Goal: Information Seeking & Learning: Learn about a topic

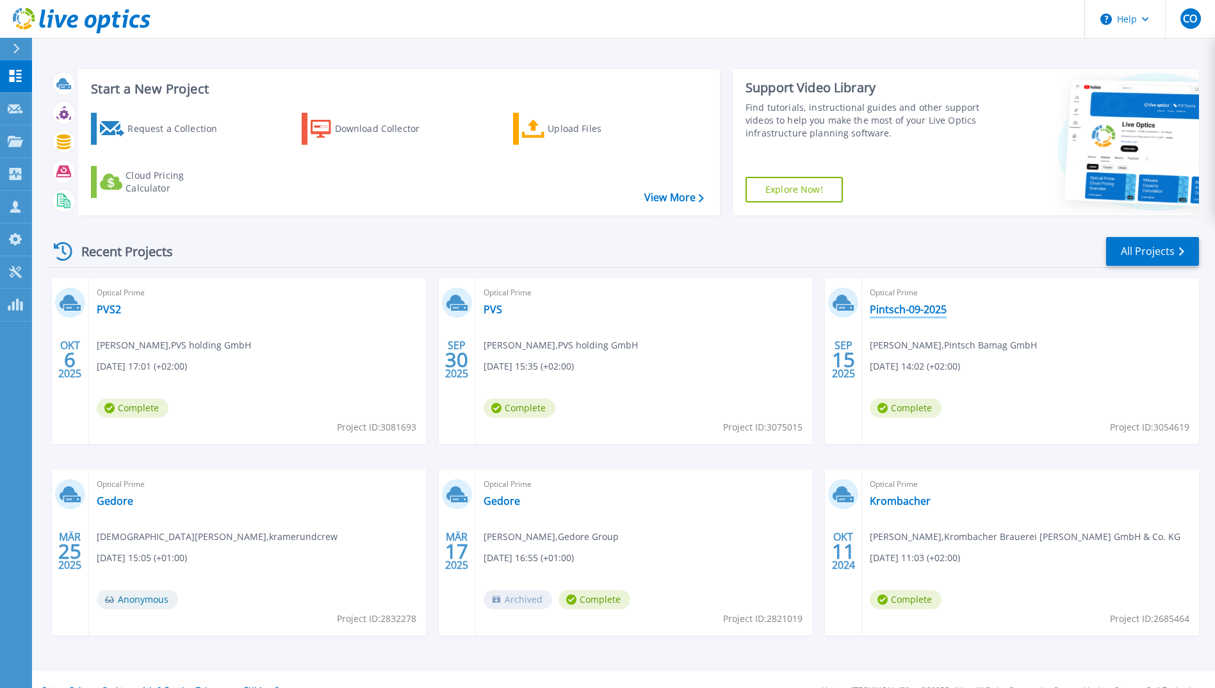
click at [904, 307] on link "Pintsch-09-2025" at bounding box center [908, 309] width 77 height 13
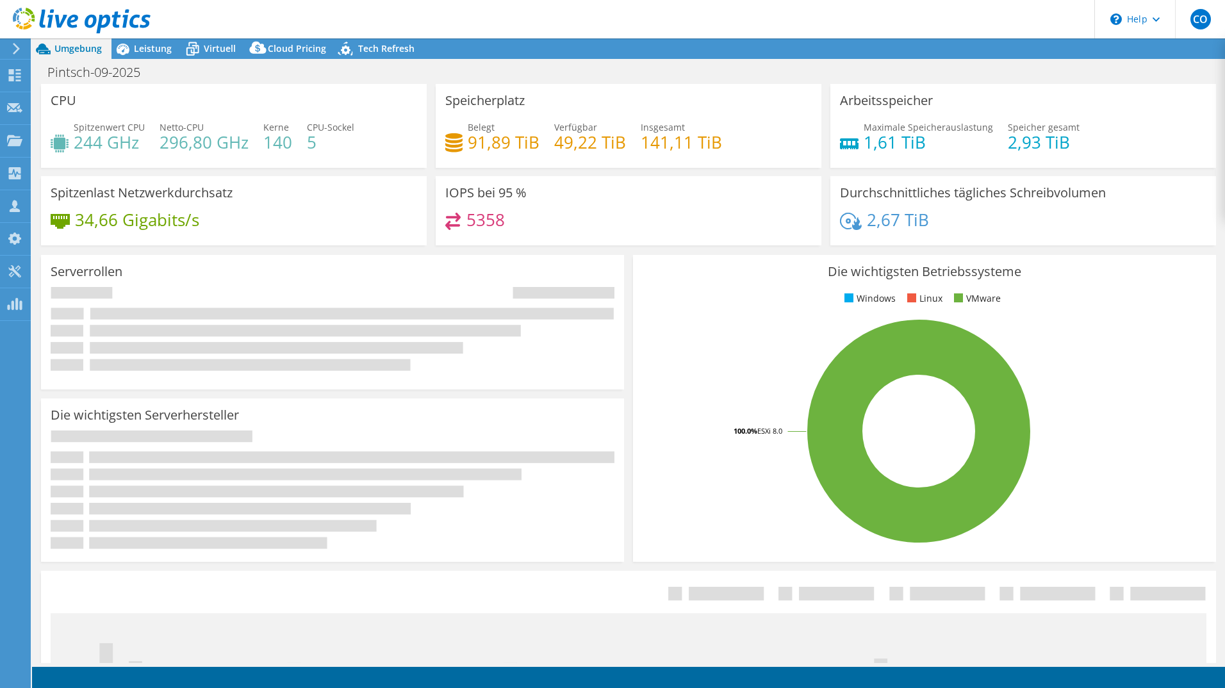
select select "EUFrankfurt"
select select "USD"
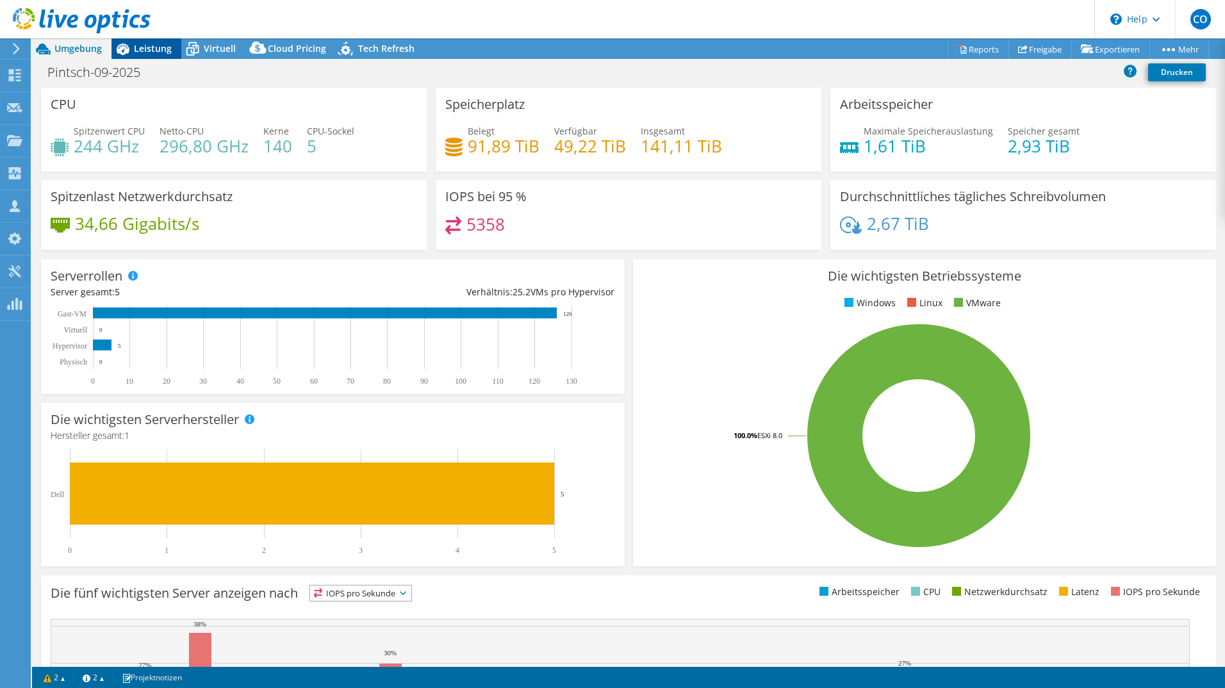
click at [144, 54] on span "Leistung" at bounding box center [153, 48] width 38 height 12
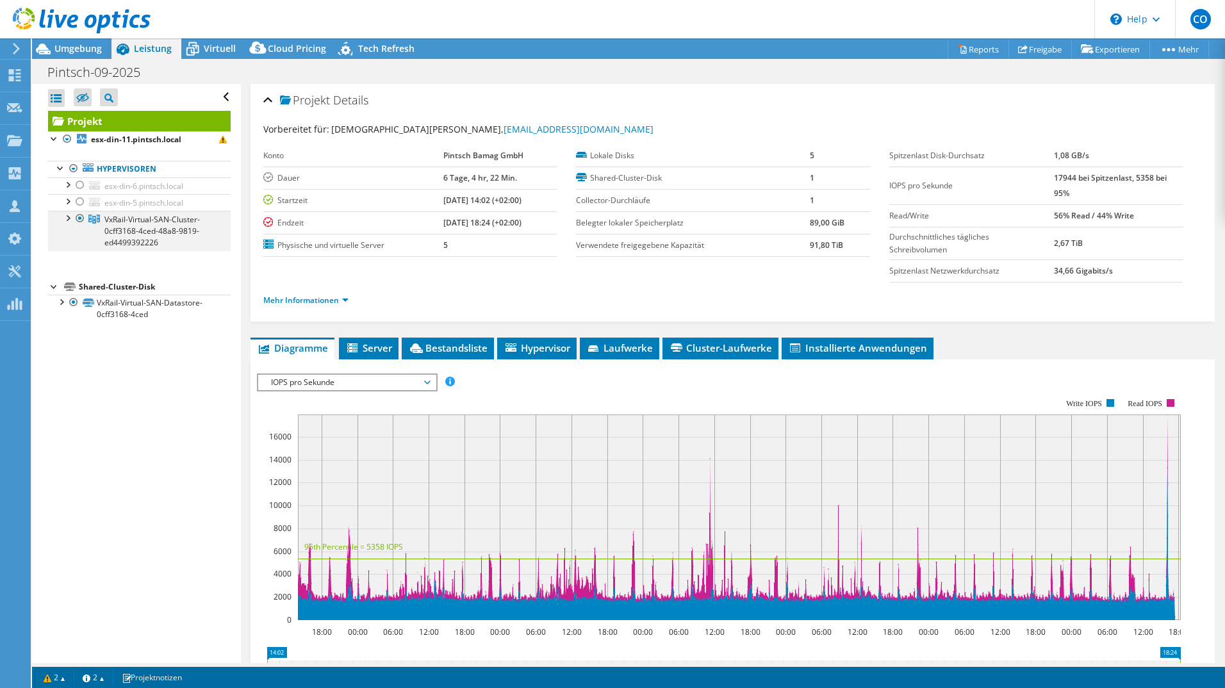
click at [67, 219] on div at bounding box center [67, 217] width 13 height 13
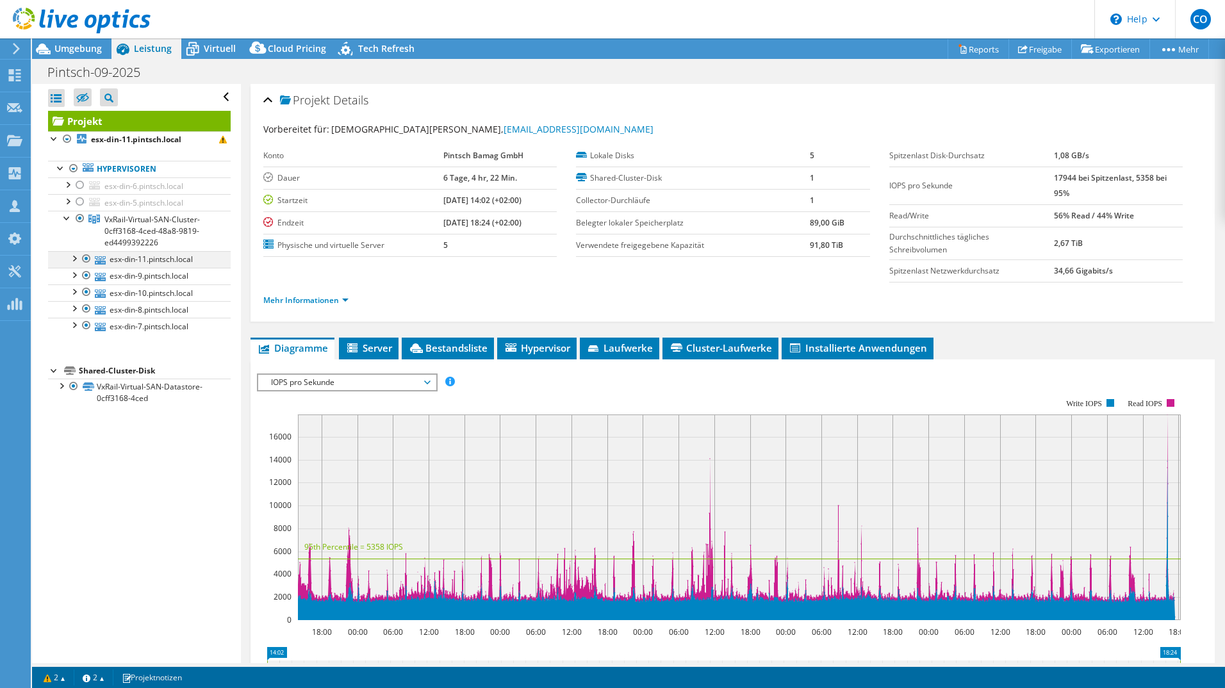
click at [75, 257] on div at bounding box center [73, 257] width 13 height 13
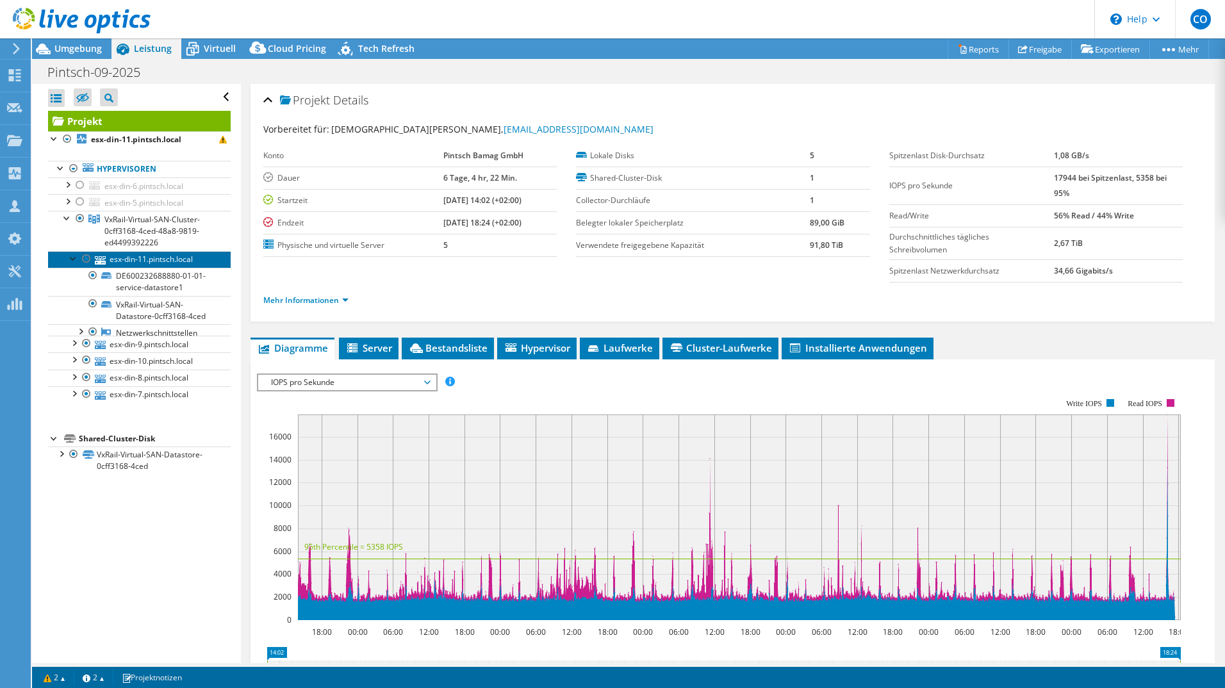
click at [140, 257] on link "esx-din-11.pintsch.local" at bounding box center [139, 259] width 183 height 17
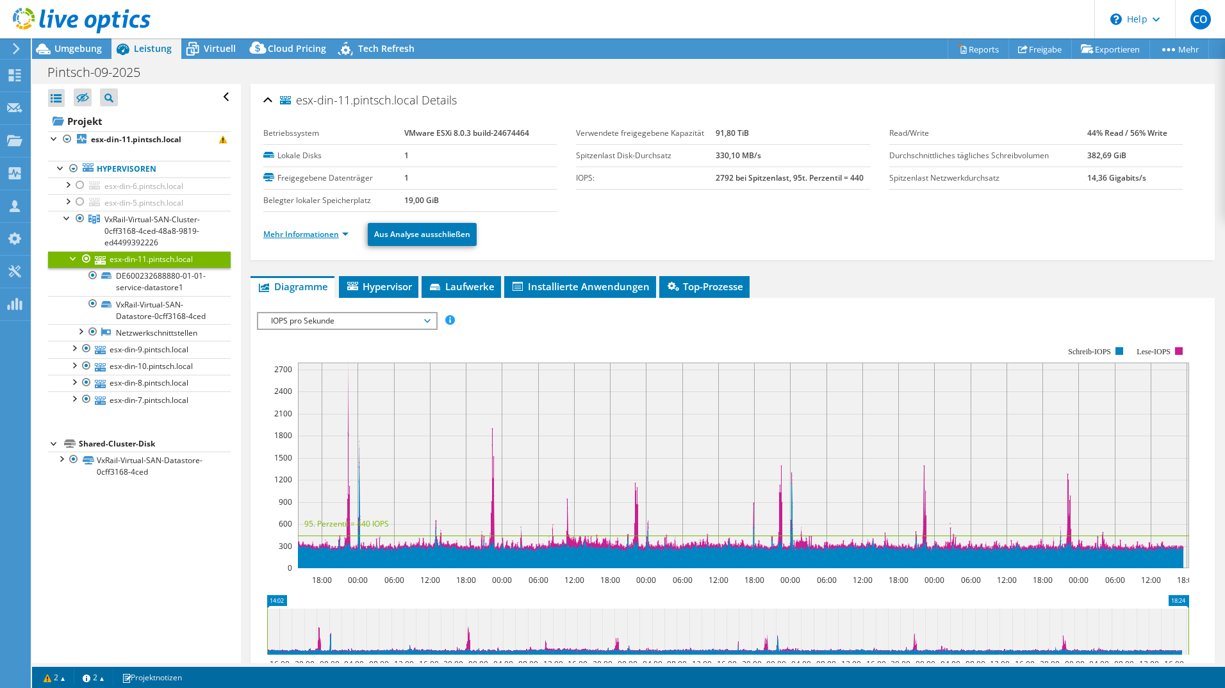
click at [333, 229] on link "Mehr Informationen" at bounding box center [305, 234] width 85 height 11
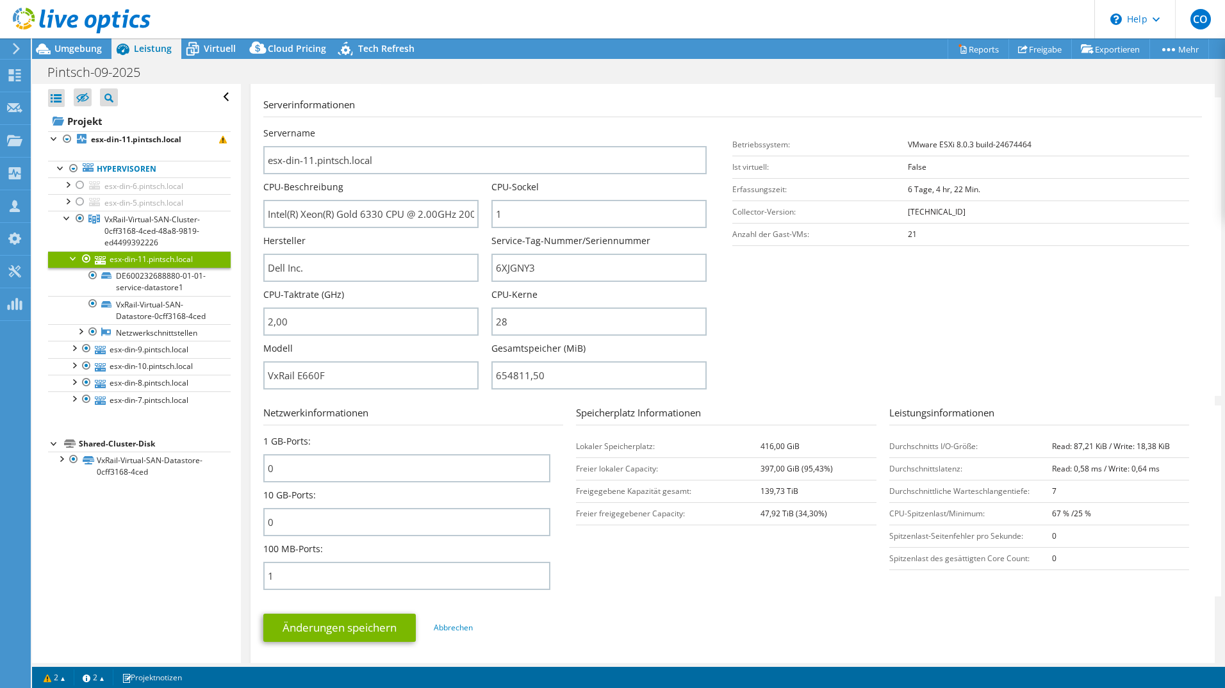
scroll to position [192, 0]
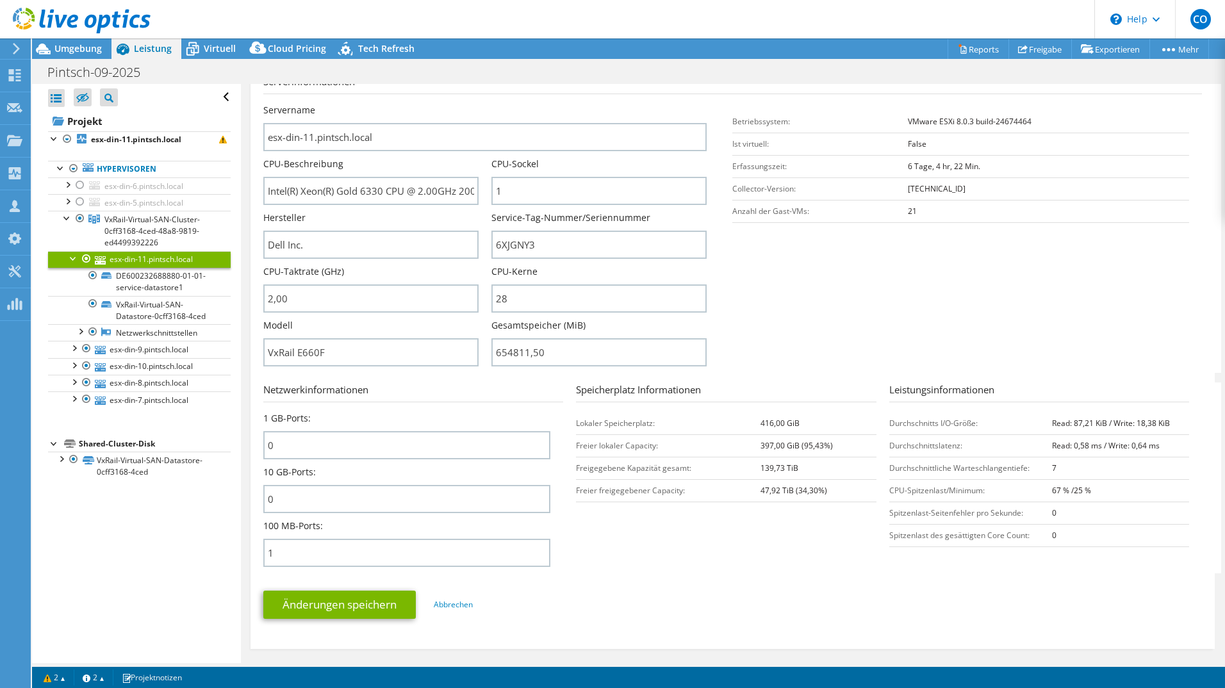
click at [71, 257] on div at bounding box center [73, 257] width 13 height 13
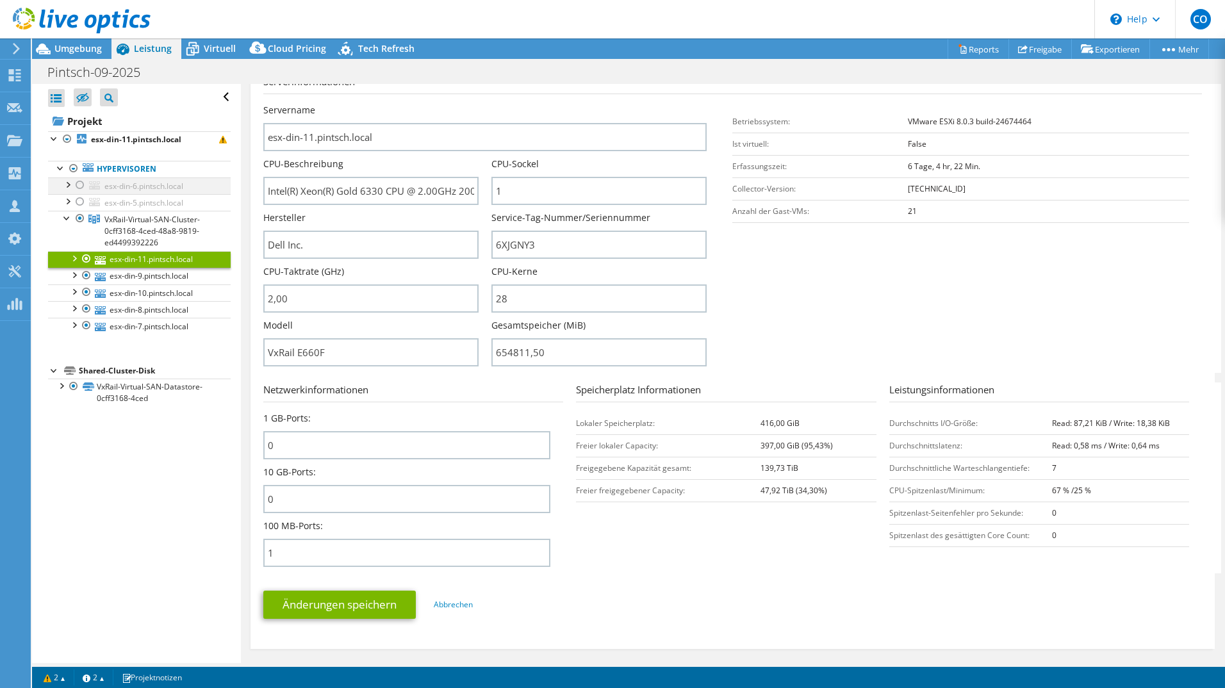
click at [68, 183] on div at bounding box center [67, 183] width 13 height 13
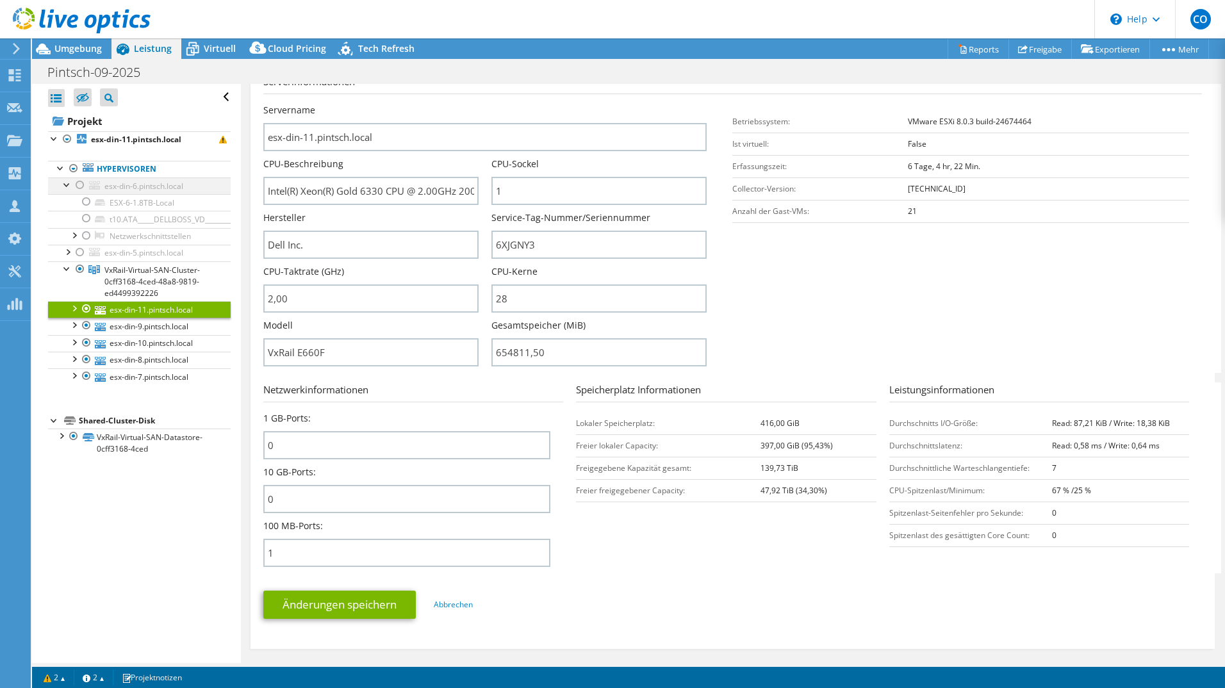
click at [68, 183] on div at bounding box center [67, 183] width 13 height 13
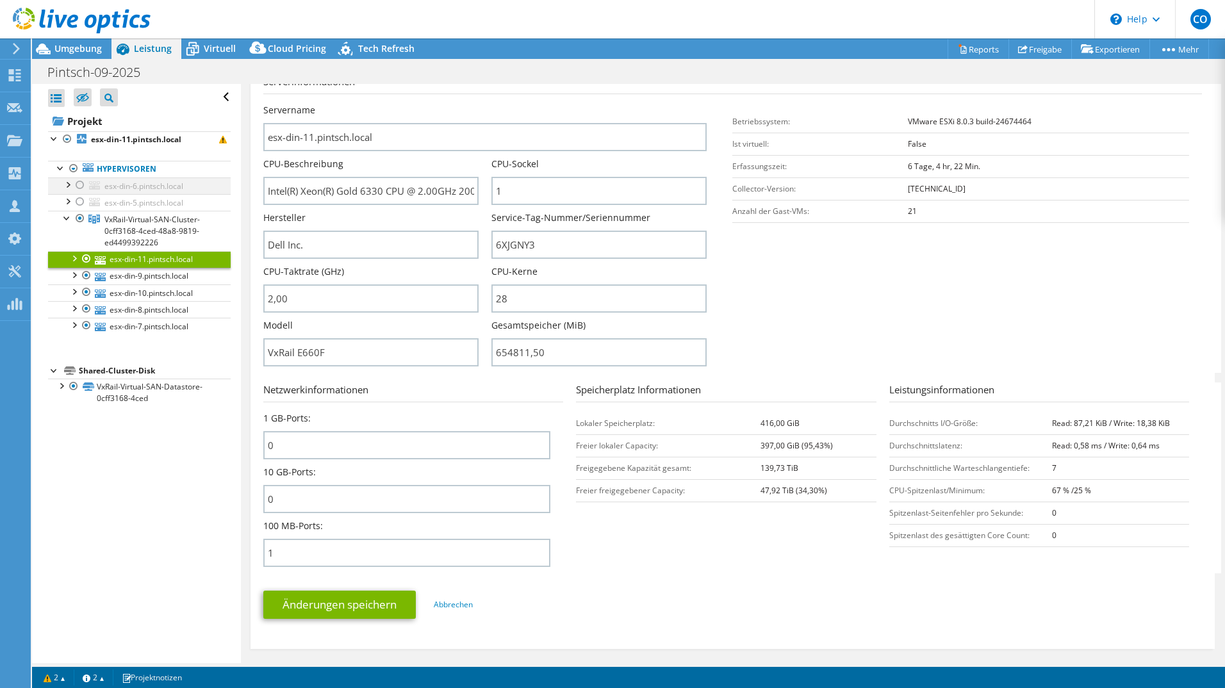
click at [68, 183] on div at bounding box center [67, 183] width 13 height 13
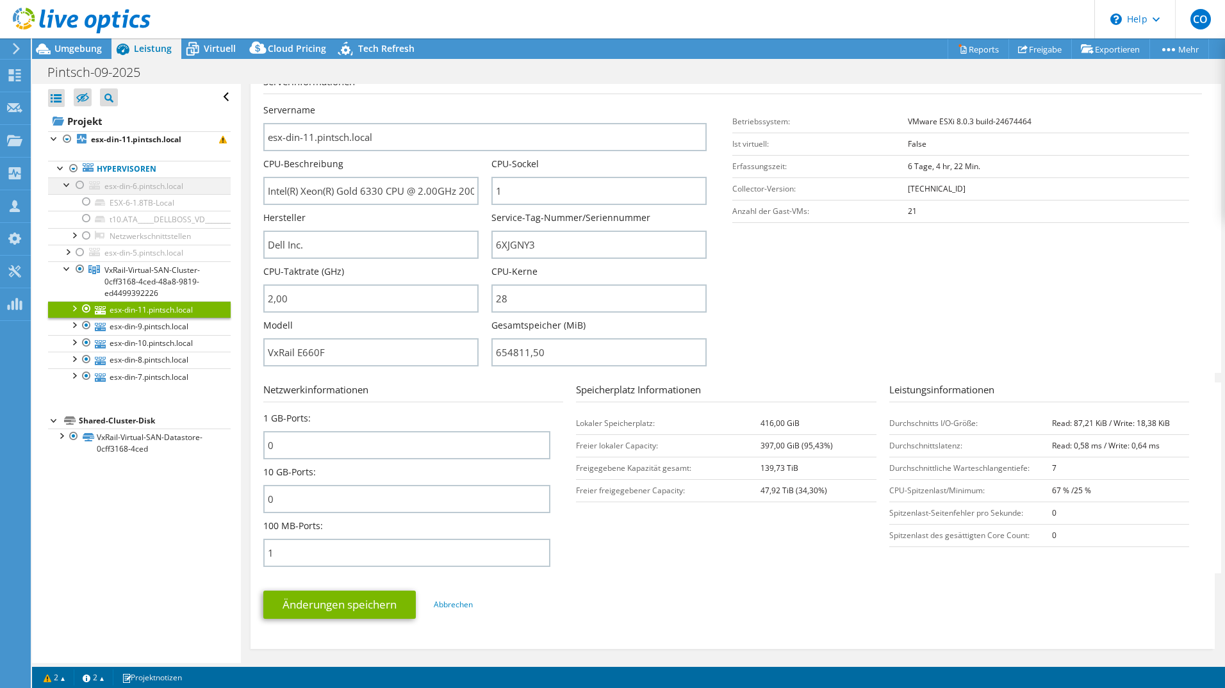
click at [68, 183] on div at bounding box center [67, 183] width 13 height 13
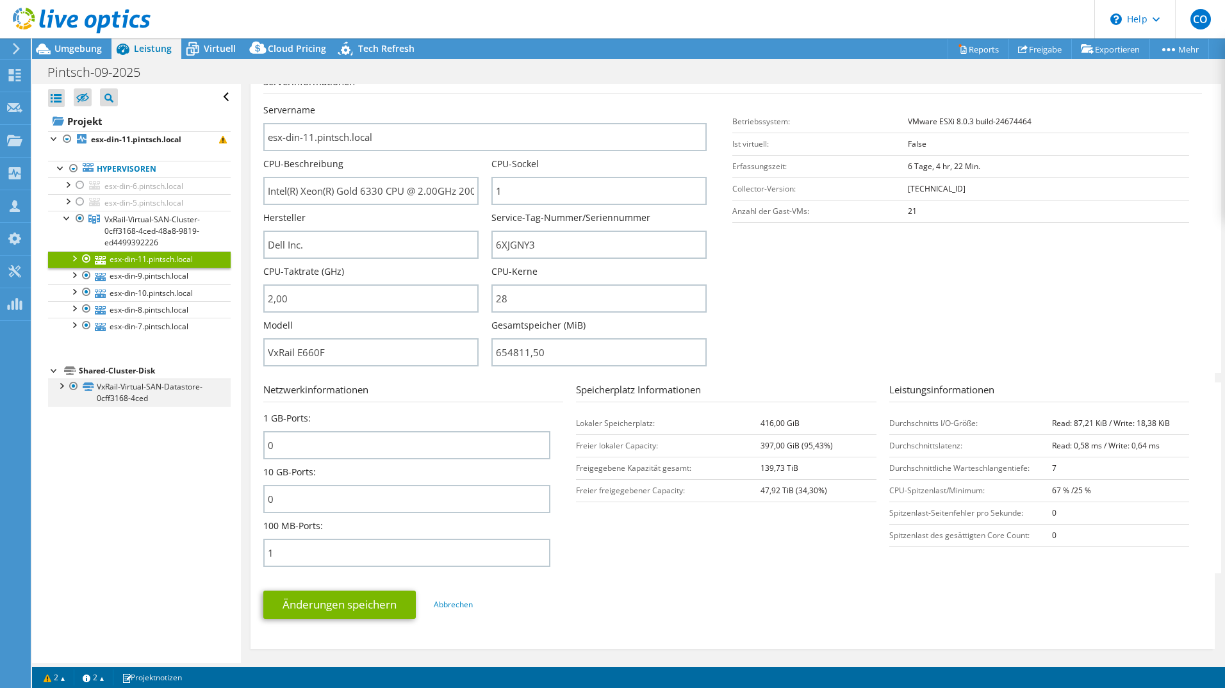
click at [58, 385] on div at bounding box center [60, 385] width 13 height 13
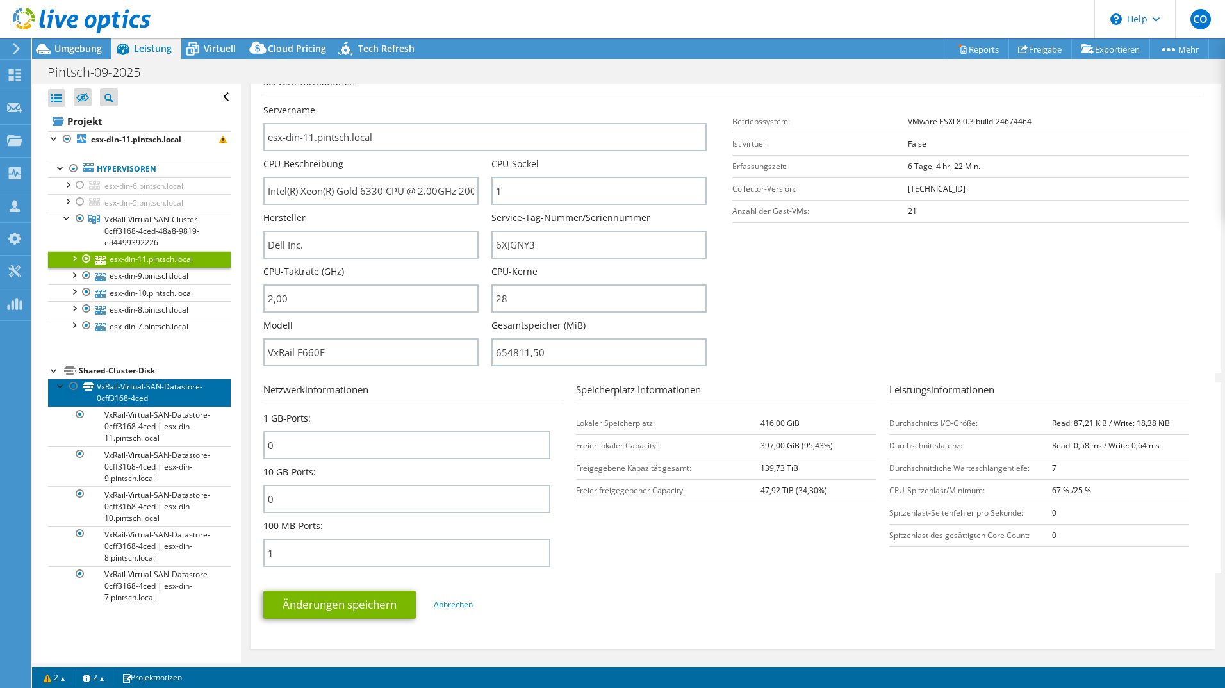
click at [141, 389] on link "VxRail-Virtual-SAN-Datastore-0cff3168-4ced" at bounding box center [139, 393] width 183 height 28
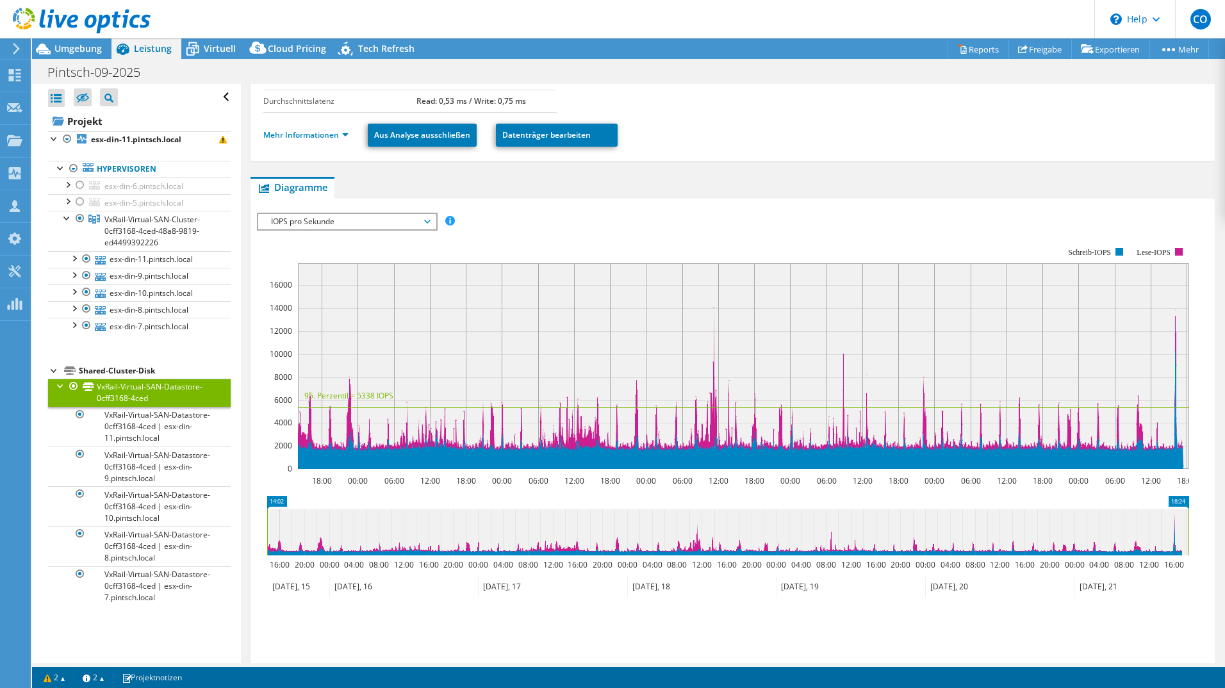
scroll to position [273, 0]
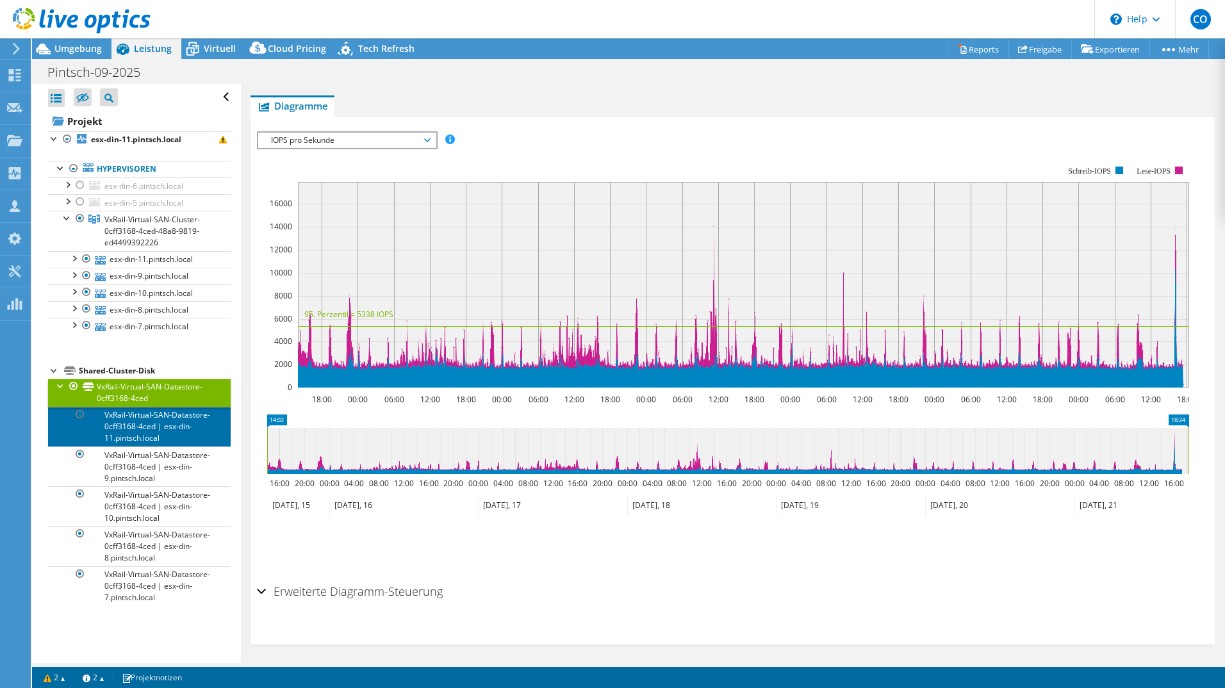
click at [162, 436] on link "VxRail-Virtual-SAN-Datastore-0cff3168-4ced | esx-din-11.pintsch.local" at bounding box center [139, 427] width 183 height 40
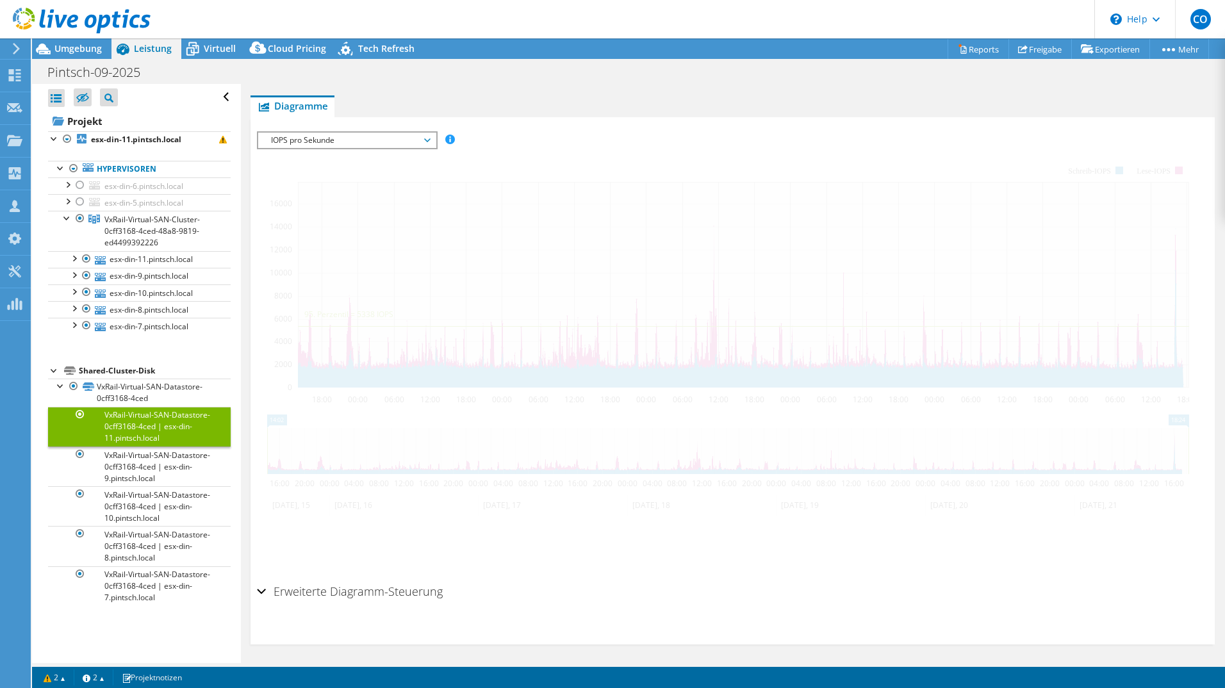
scroll to position [206, 0]
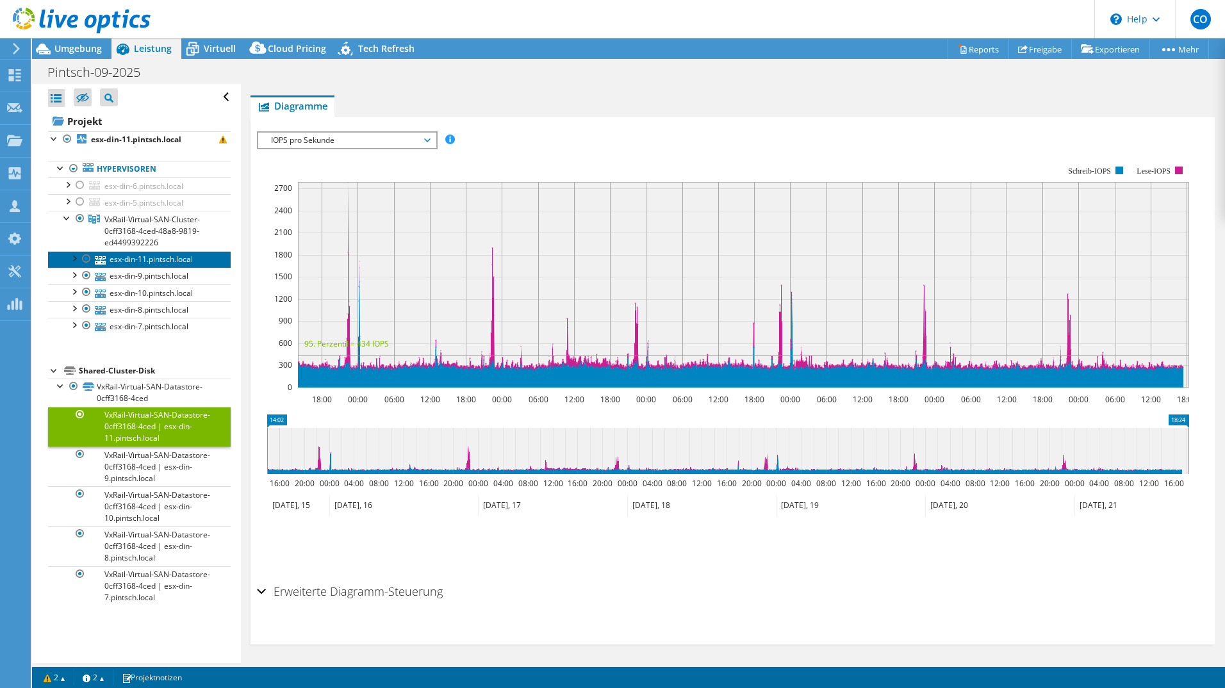
click at [126, 259] on link "esx-din-11.pintsch.local" at bounding box center [139, 259] width 183 height 17
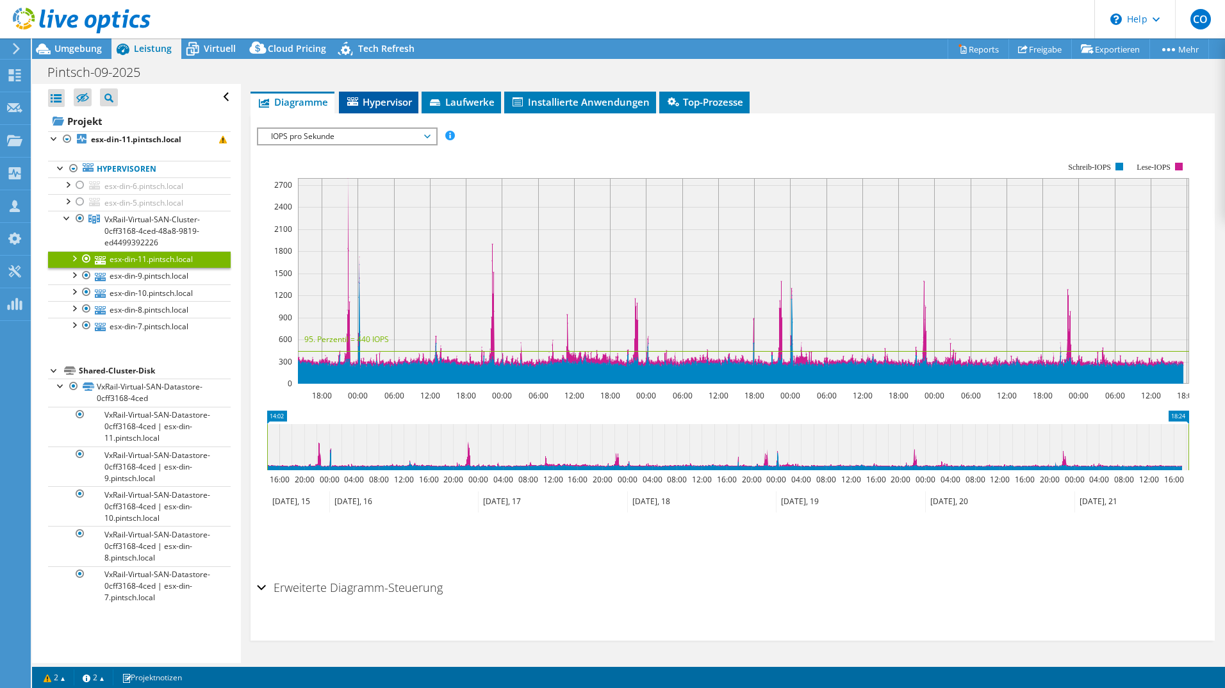
scroll to position [181, 0]
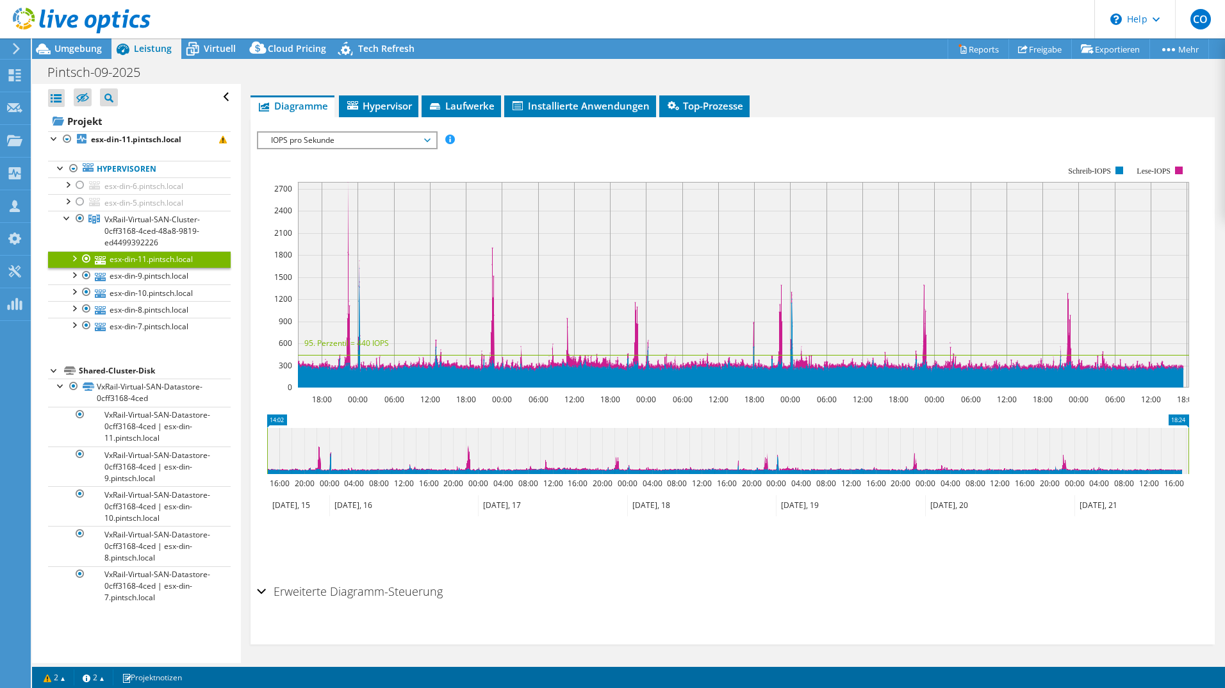
click at [370, 101] on span "Hypervisor" at bounding box center [378, 105] width 67 height 13
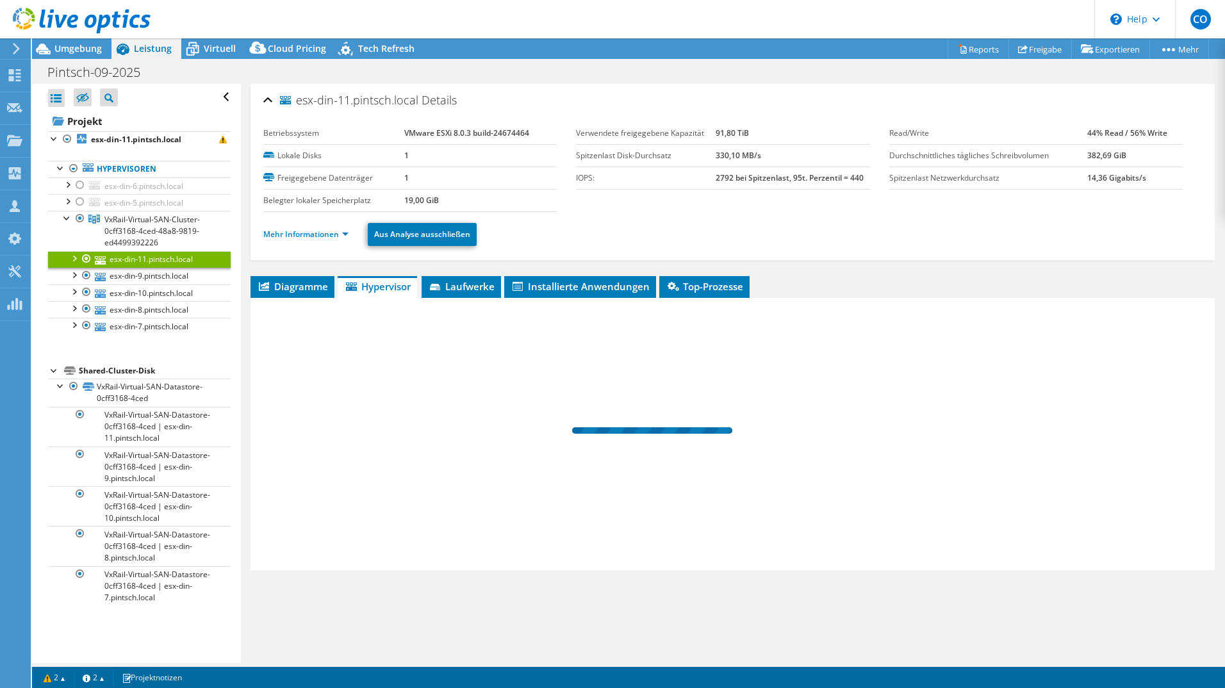
scroll to position [0, 0]
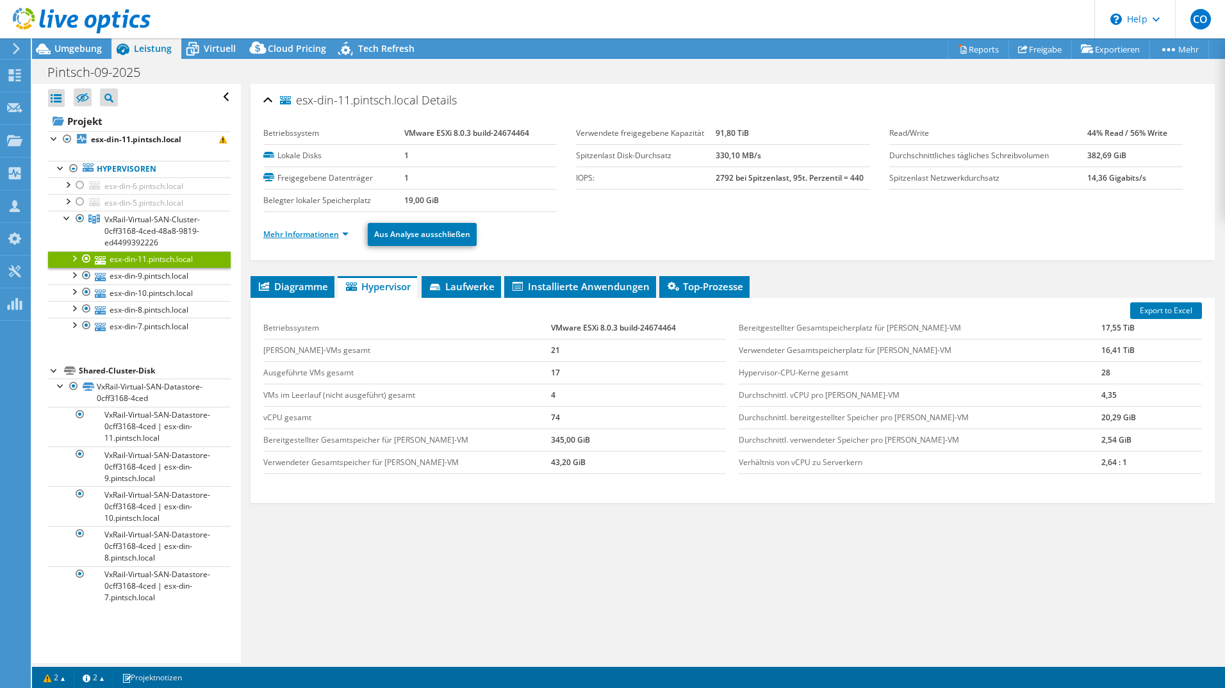
click at [322, 231] on link "Mehr Informationen" at bounding box center [305, 234] width 85 height 11
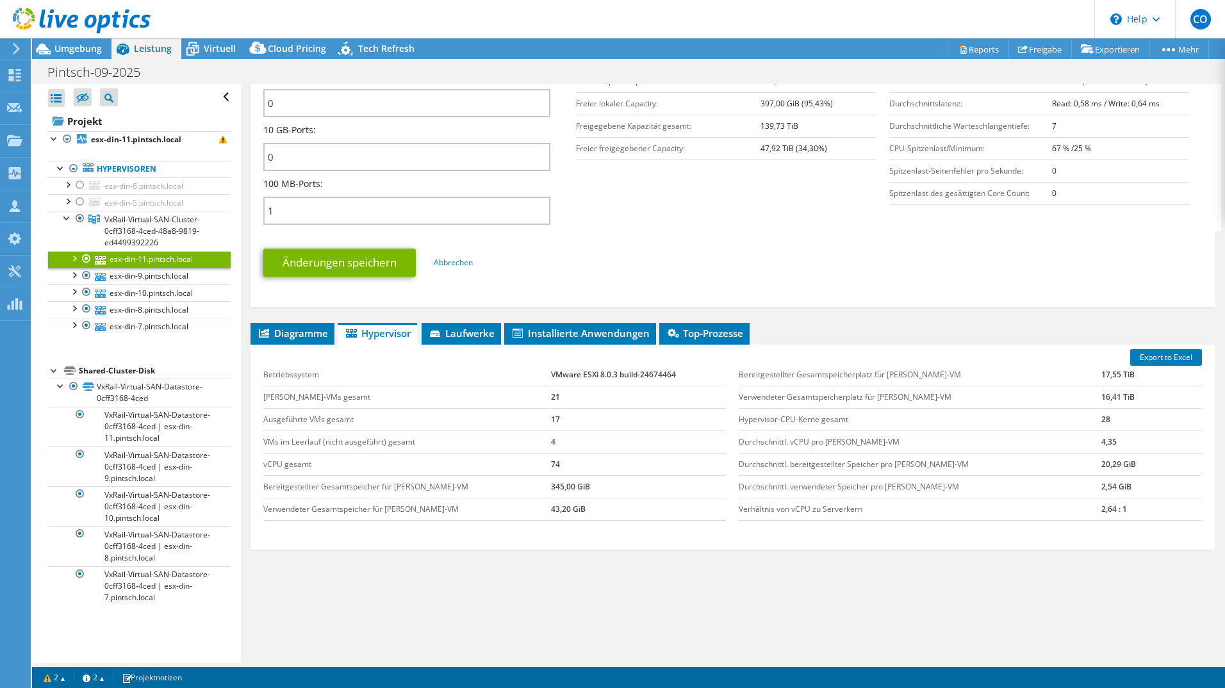
scroll to position [537, 0]
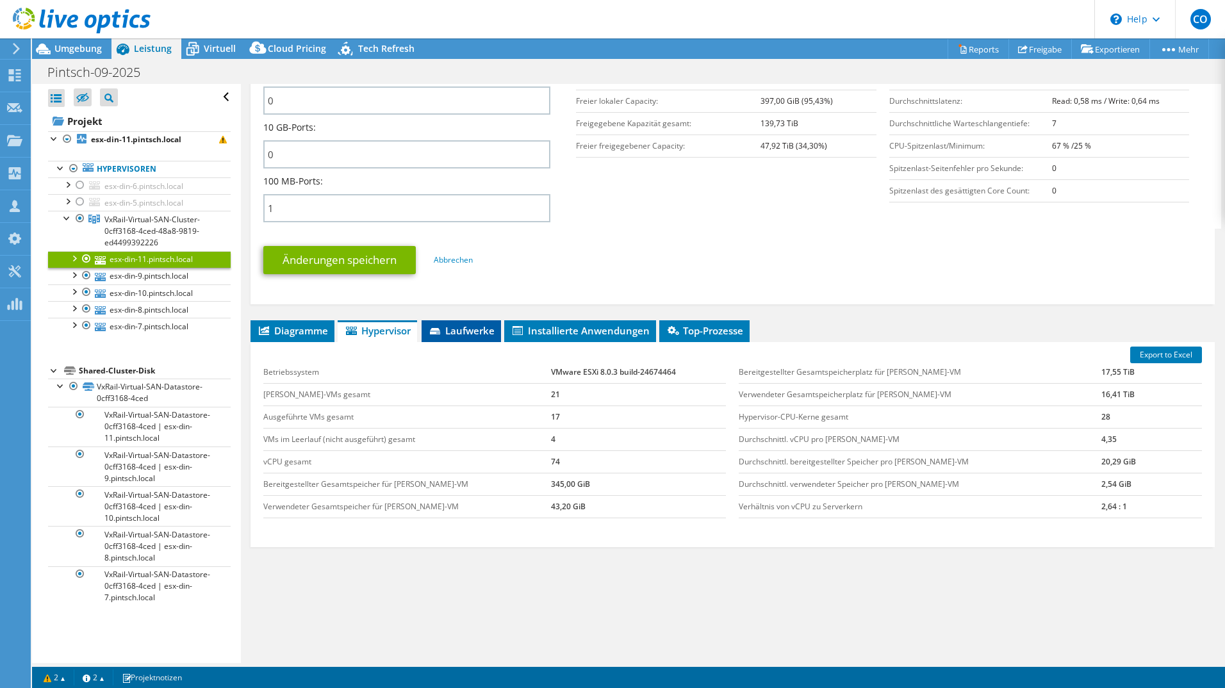
click at [477, 325] on span "Laufwerke" at bounding box center [461, 330] width 67 height 13
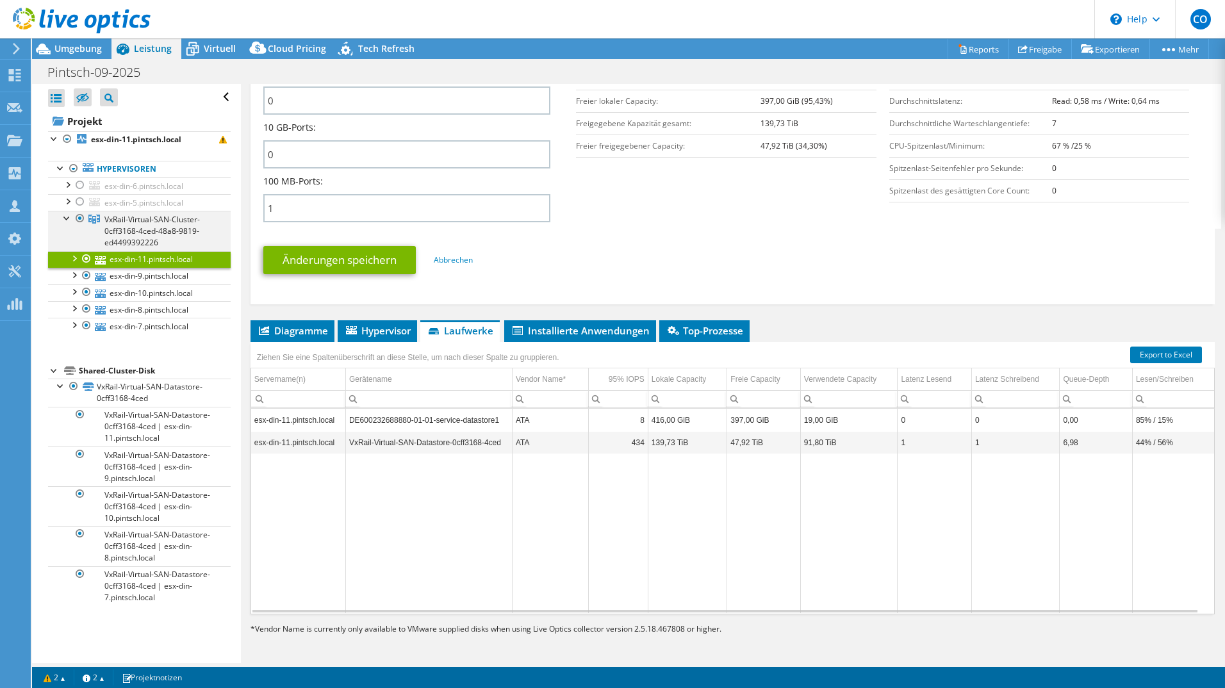
click at [67, 213] on div at bounding box center [67, 217] width 13 height 13
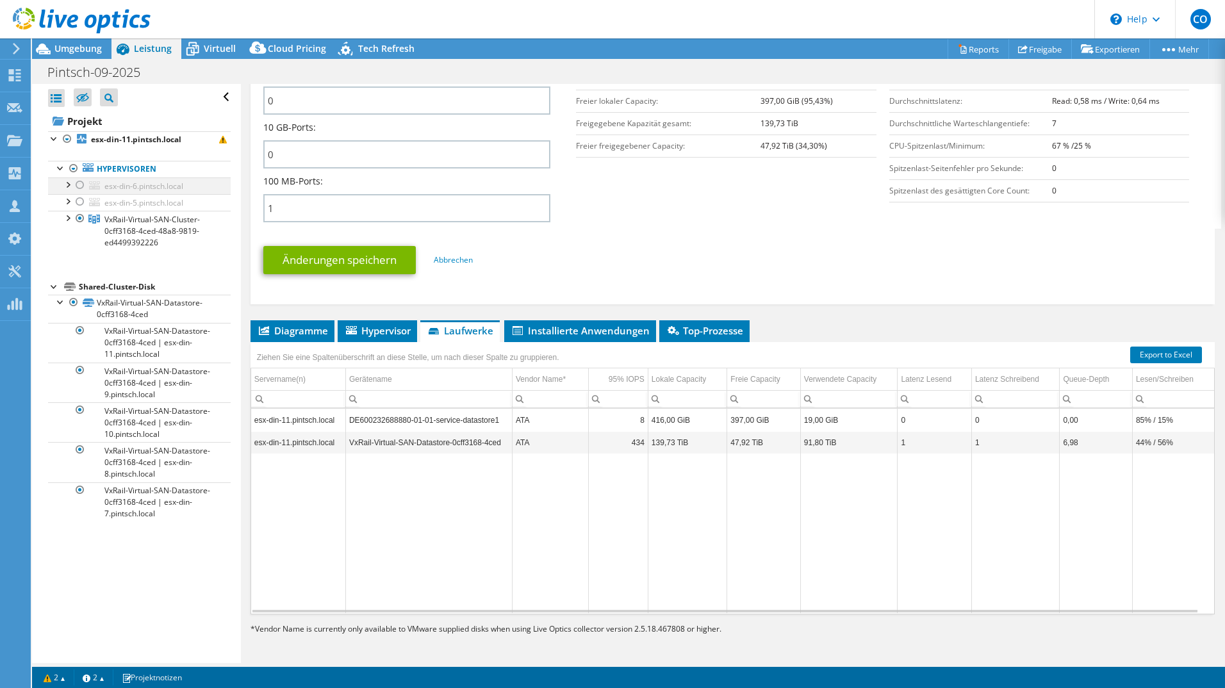
click at [81, 183] on div at bounding box center [80, 184] width 13 height 15
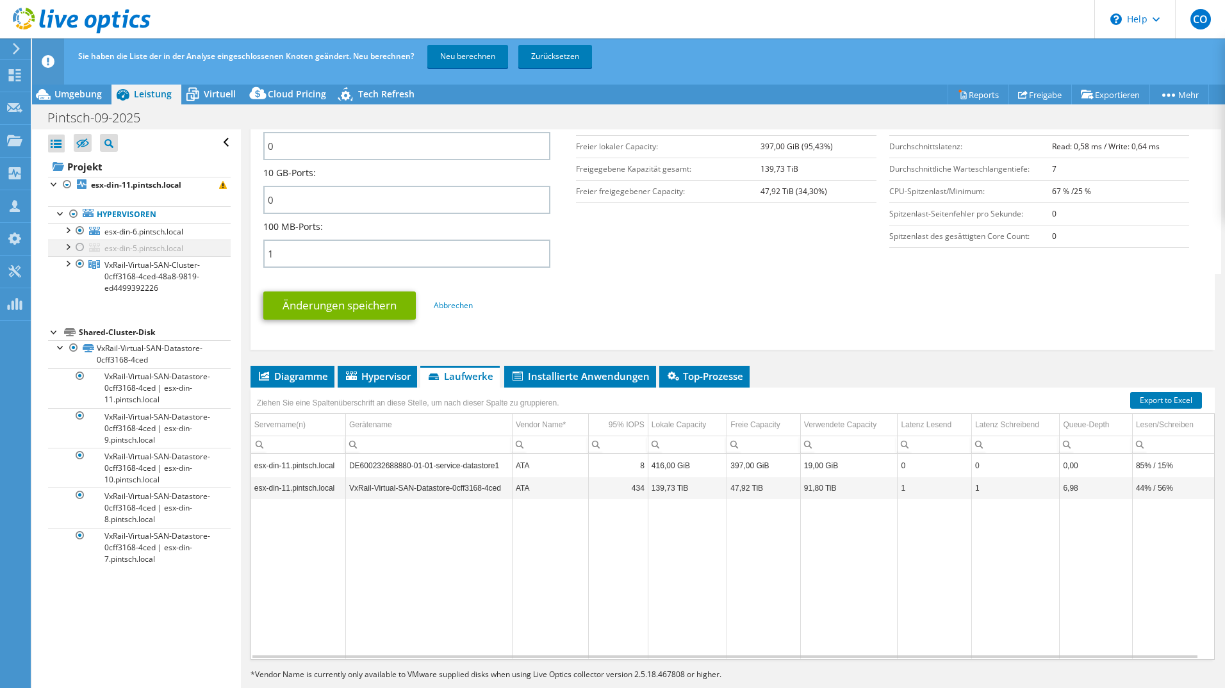
click at [83, 243] on div at bounding box center [80, 247] width 13 height 15
click at [80, 265] on div at bounding box center [80, 263] width 13 height 15
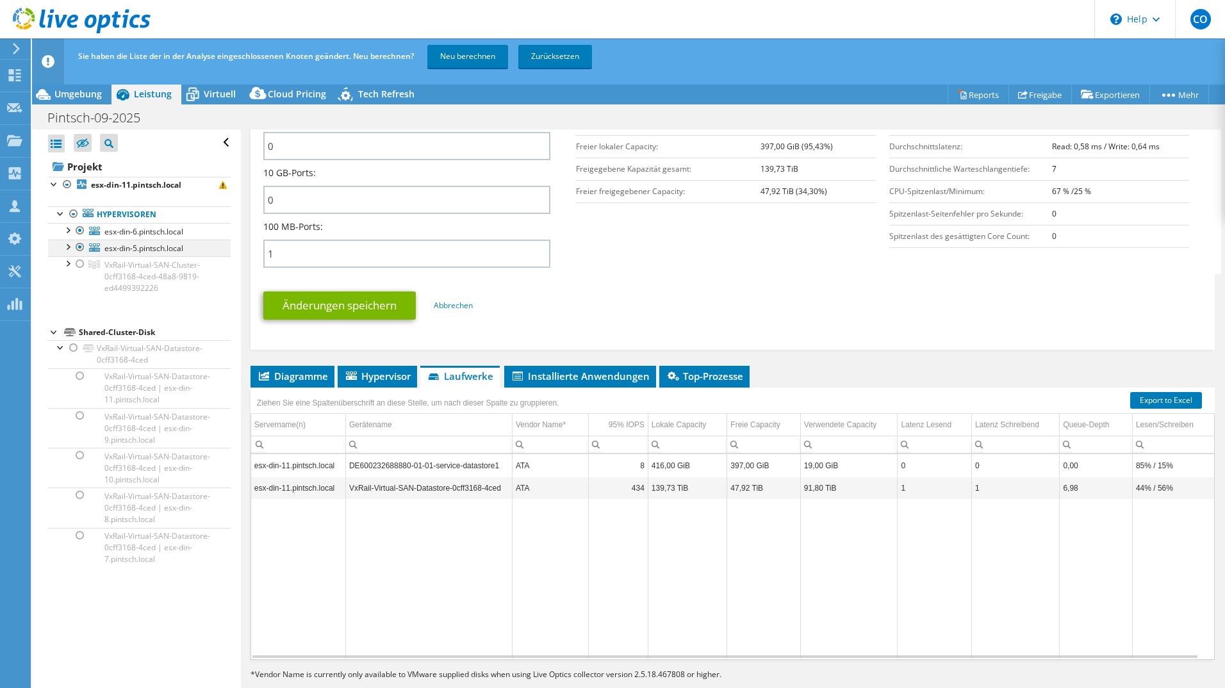
click at [78, 247] on div at bounding box center [80, 247] width 13 height 15
click at [68, 232] on div at bounding box center [67, 229] width 13 height 13
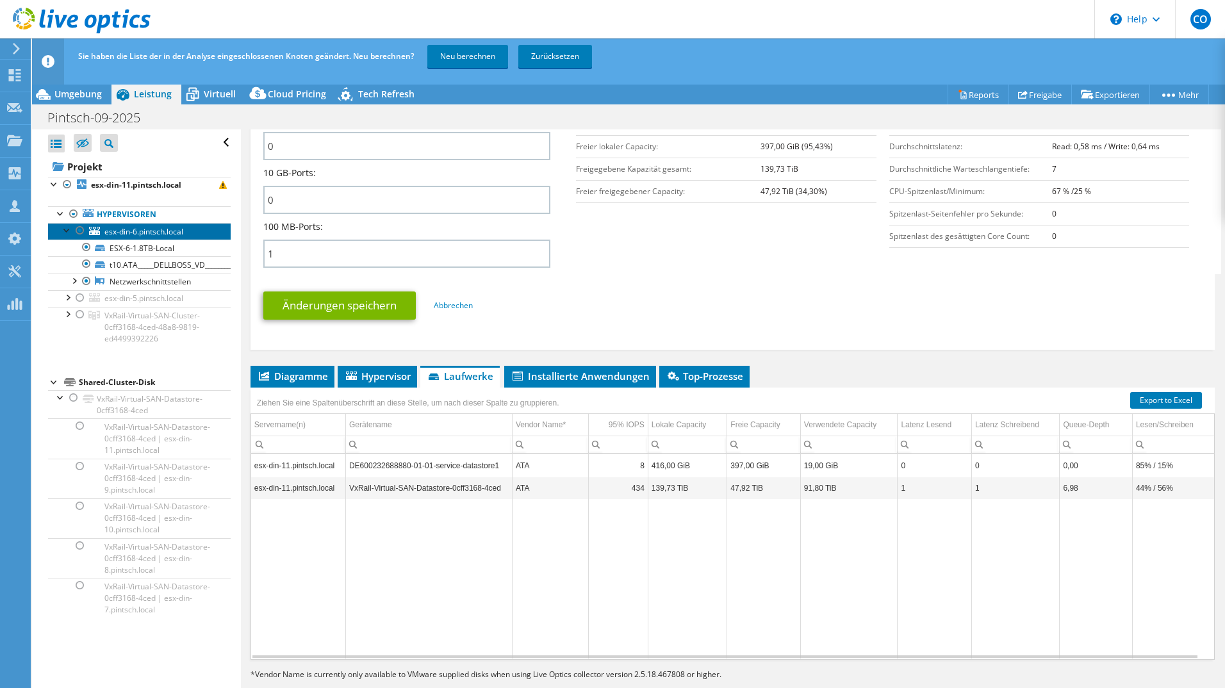
click at [140, 236] on span "esx-din-6.pintsch.local" at bounding box center [143, 231] width 79 height 11
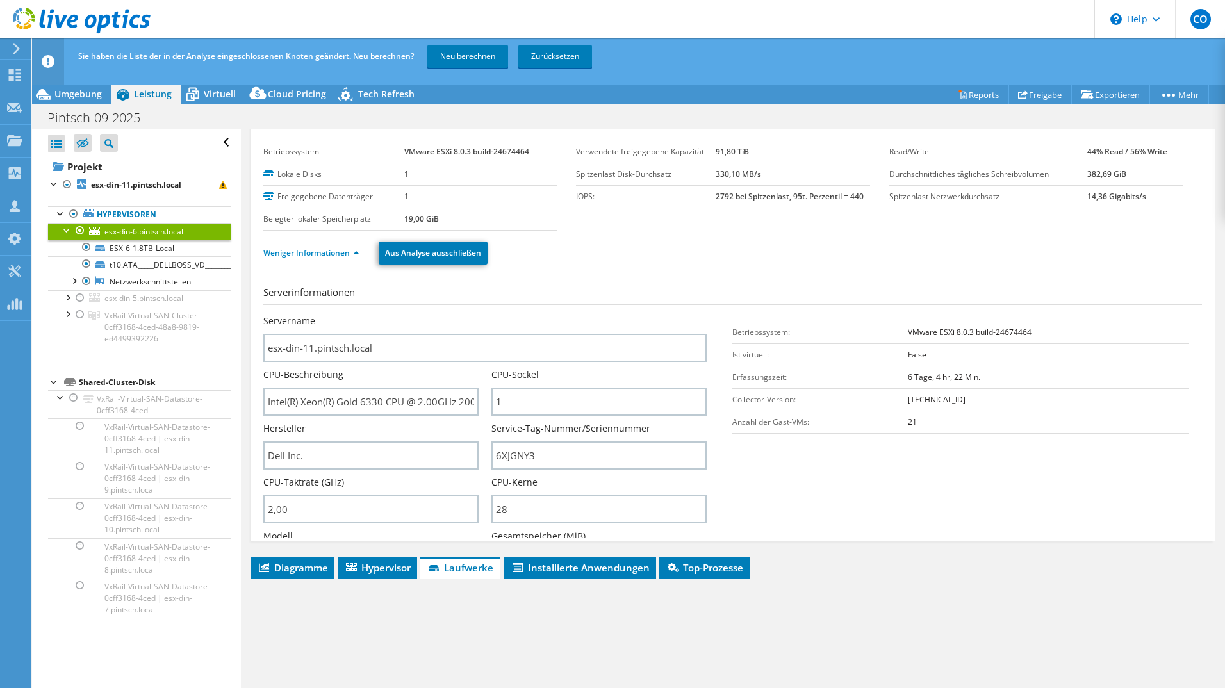
scroll to position [0, 0]
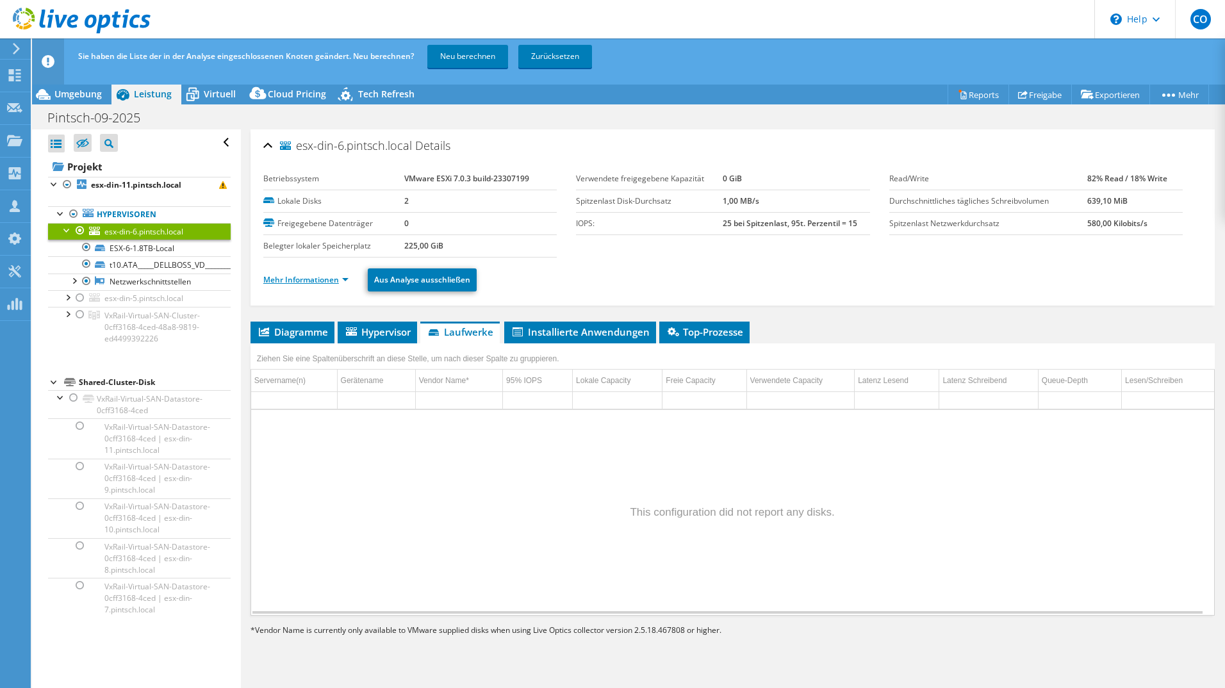
click at [323, 283] on link "Mehr Informationen" at bounding box center [305, 279] width 85 height 11
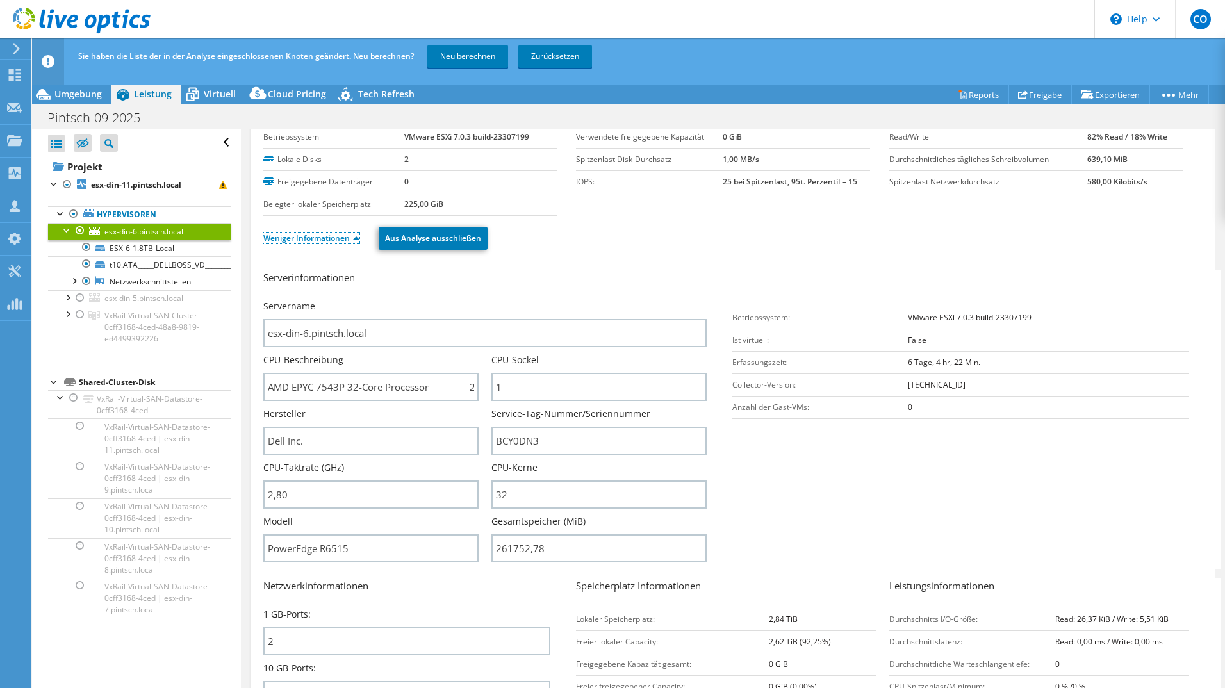
scroll to position [64, 0]
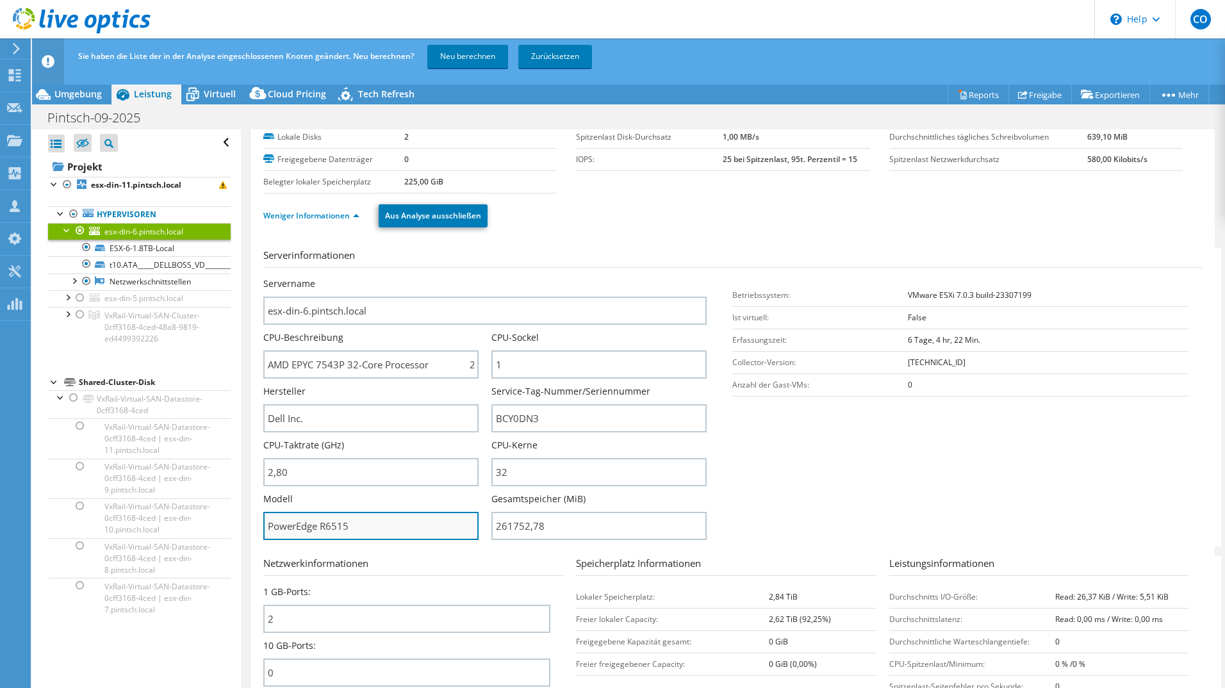
click at [395, 531] on input "PowerEdge R6515" at bounding box center [370, 526] width 215 height 28
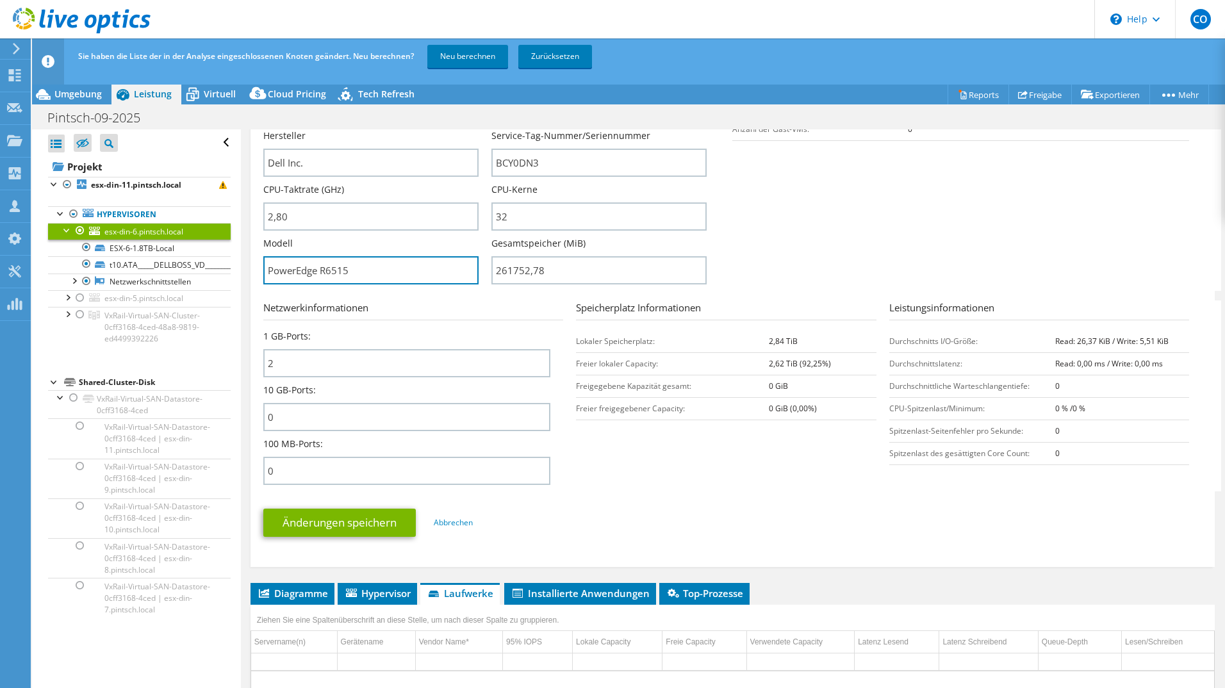
scroll to position [320, 0]
click at [66, 228] on div at bounding box center [67, 229] width 13 height 13
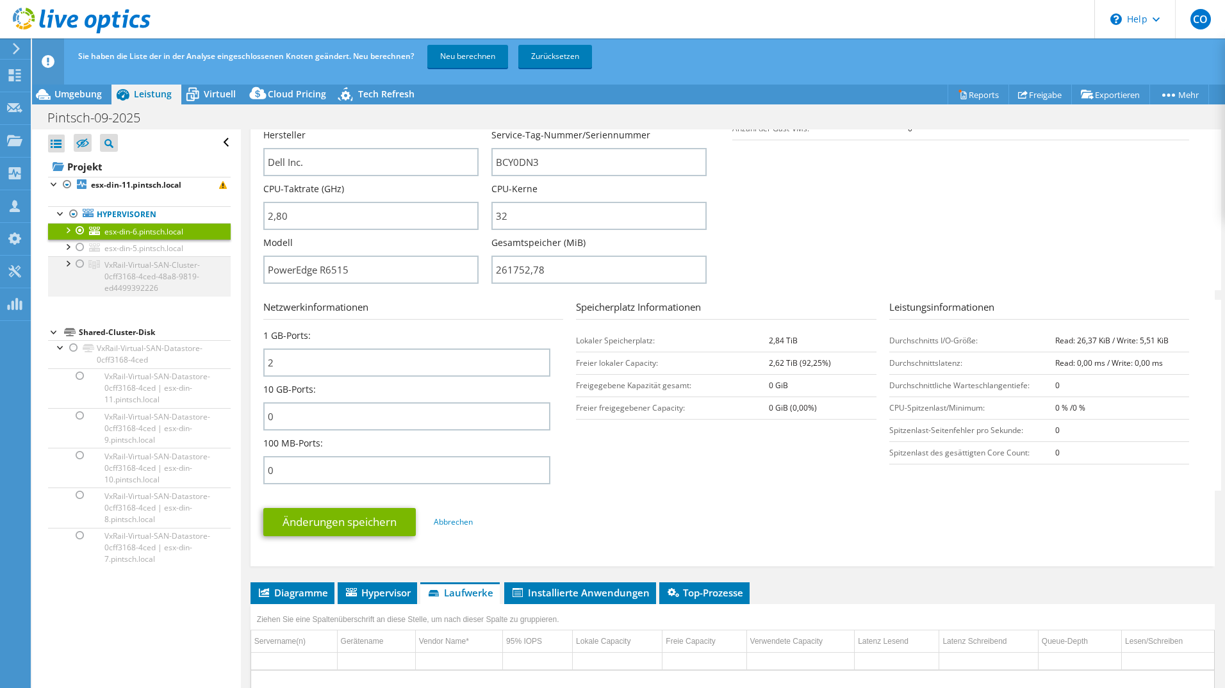
click at [68, 261] on div at bounding box center [67, 262] width 13 height 13
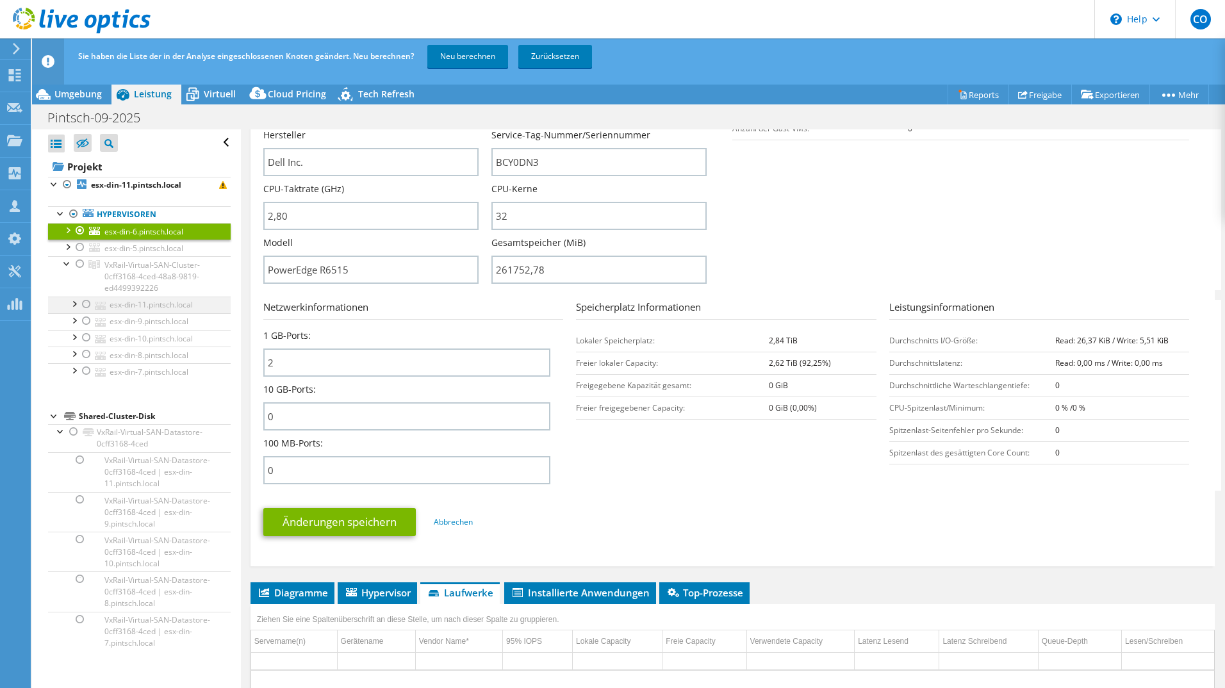
click at [74, 302] on div at bounding box center [73, 303] width 13 height 13
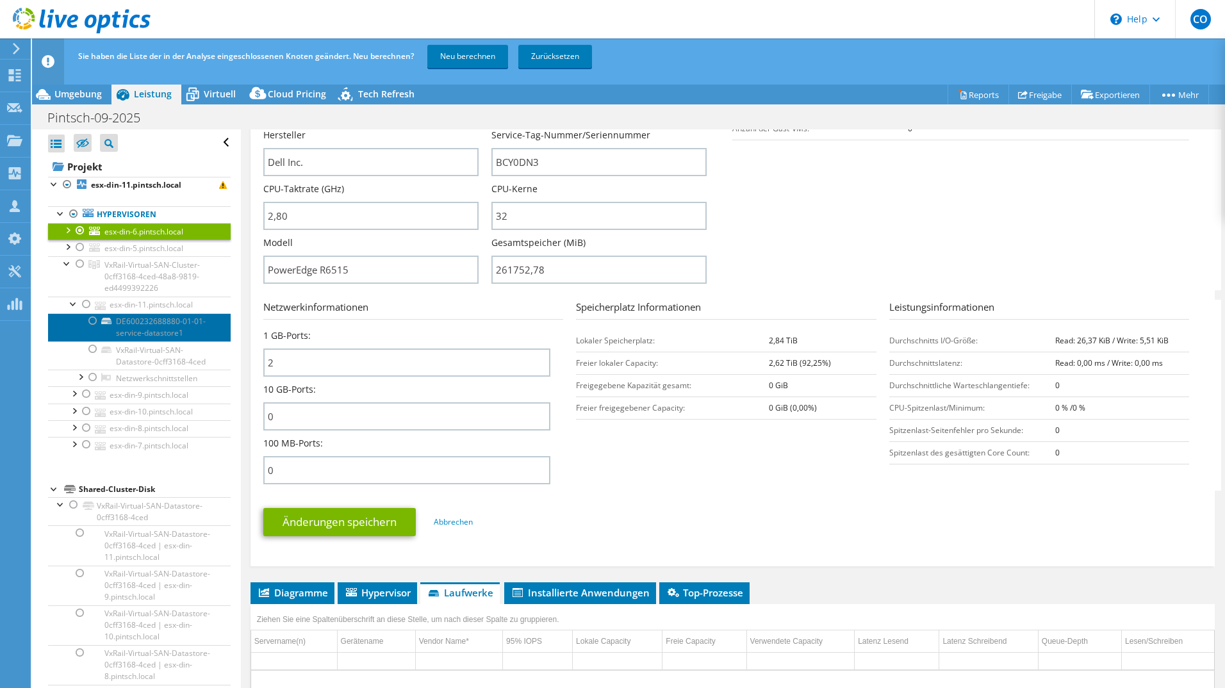
click at [124, 320] on link "DE600232688880-01-01-service-datastore1" at bounding box center [139, 327] width 183 height 28
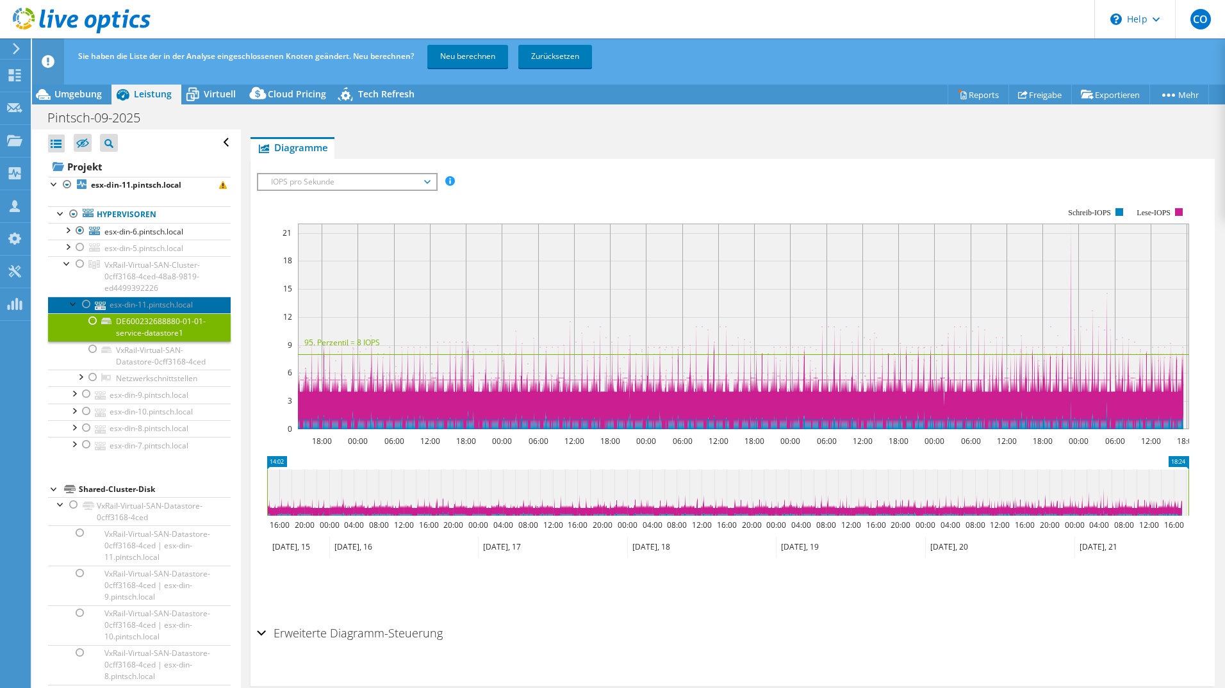
click at [136, 302] on link "esx-din-11.pintsch.local" at bounding box center [139, 305] width 183 height 17
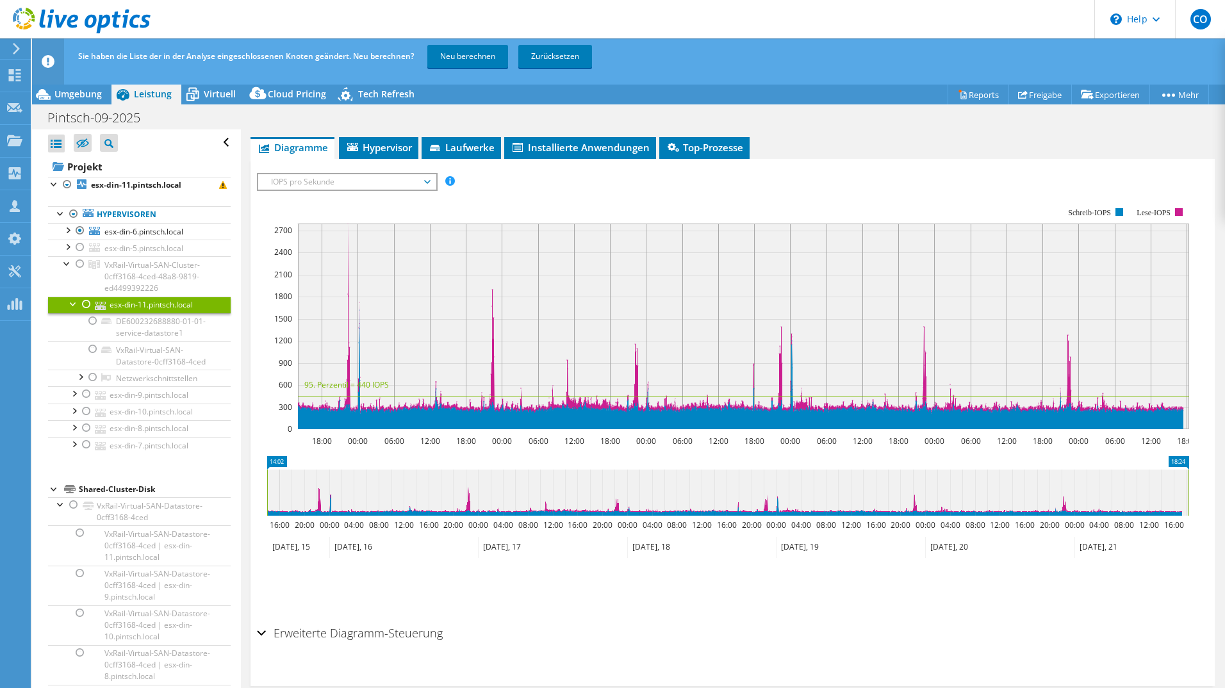
scroll to position [0, 0]
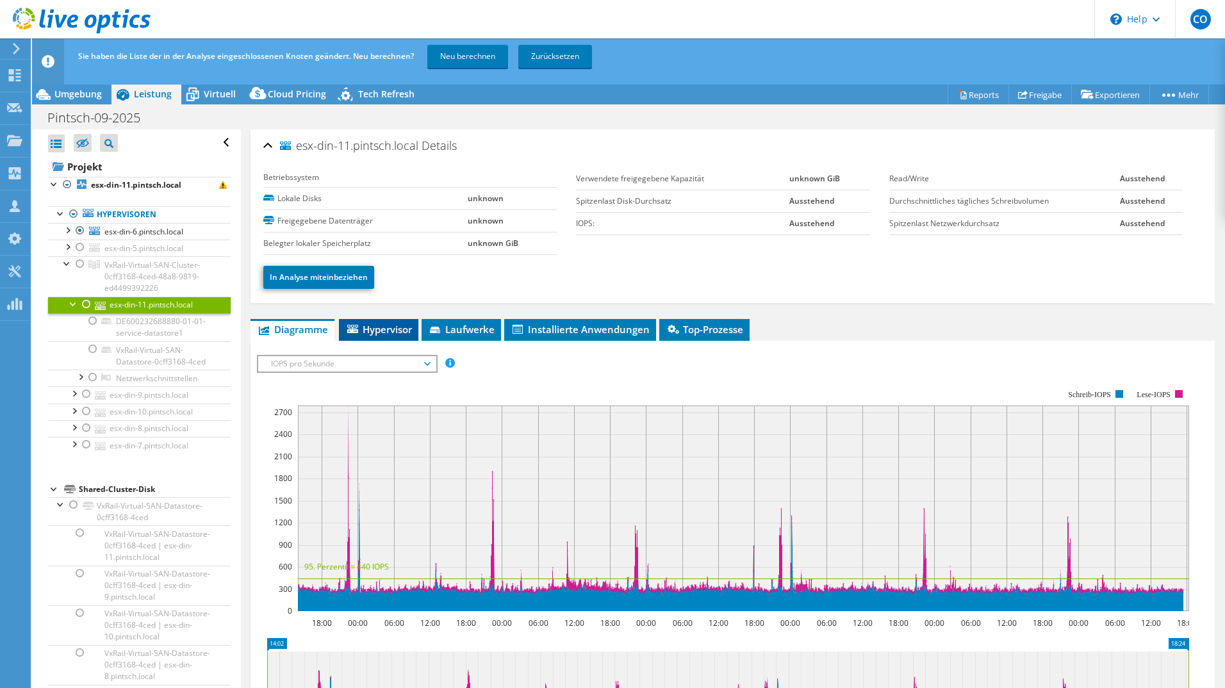
click at [381, 323] on span "Hypervisor" at bounding box center [378, 329] width 67 height 13
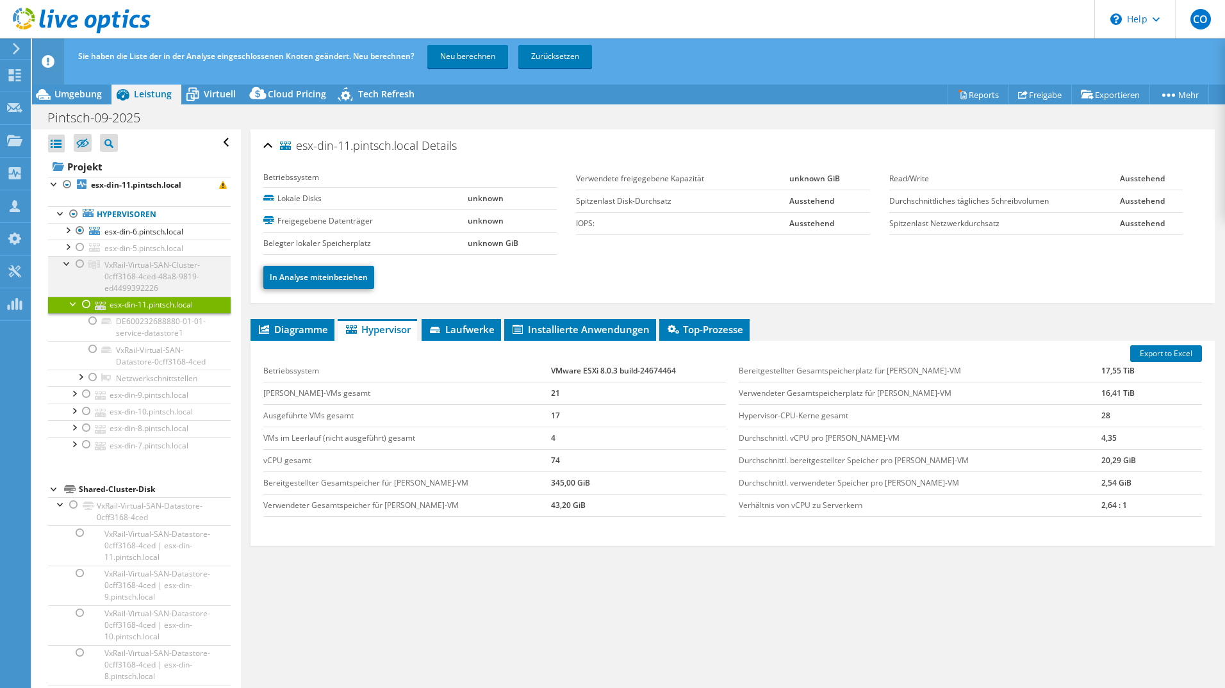
click at [81, 263] on div at bounding box center [80, 263] width 13 height 15
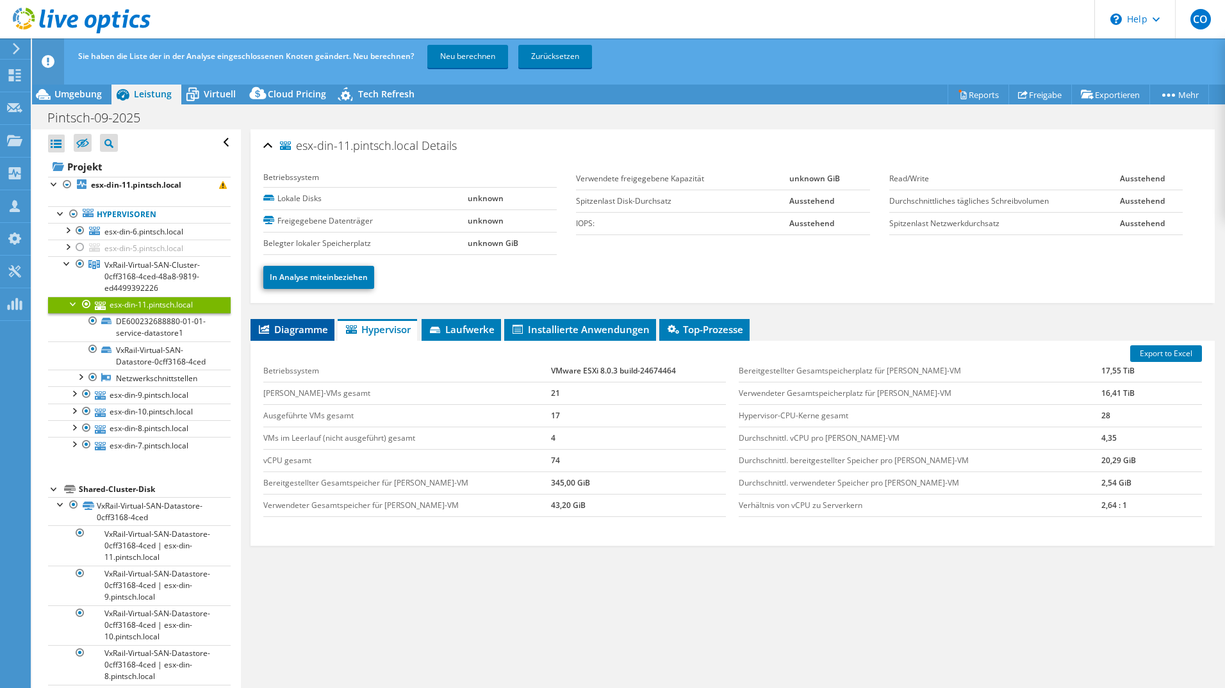
click at [315, 330] on span "Diagramme" at bounding box center [292, 329] width 71 height 13
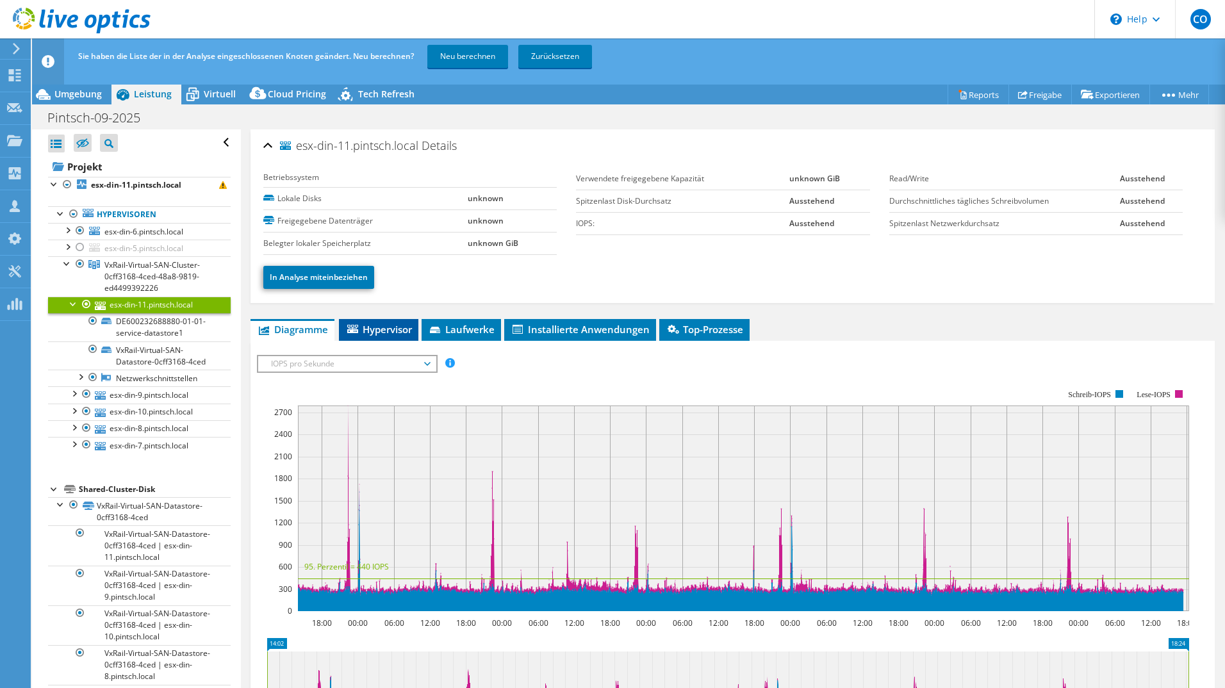
click at [400, 320] on li "Hypervisor" at bounding box center [378, 330] width 79 height 22
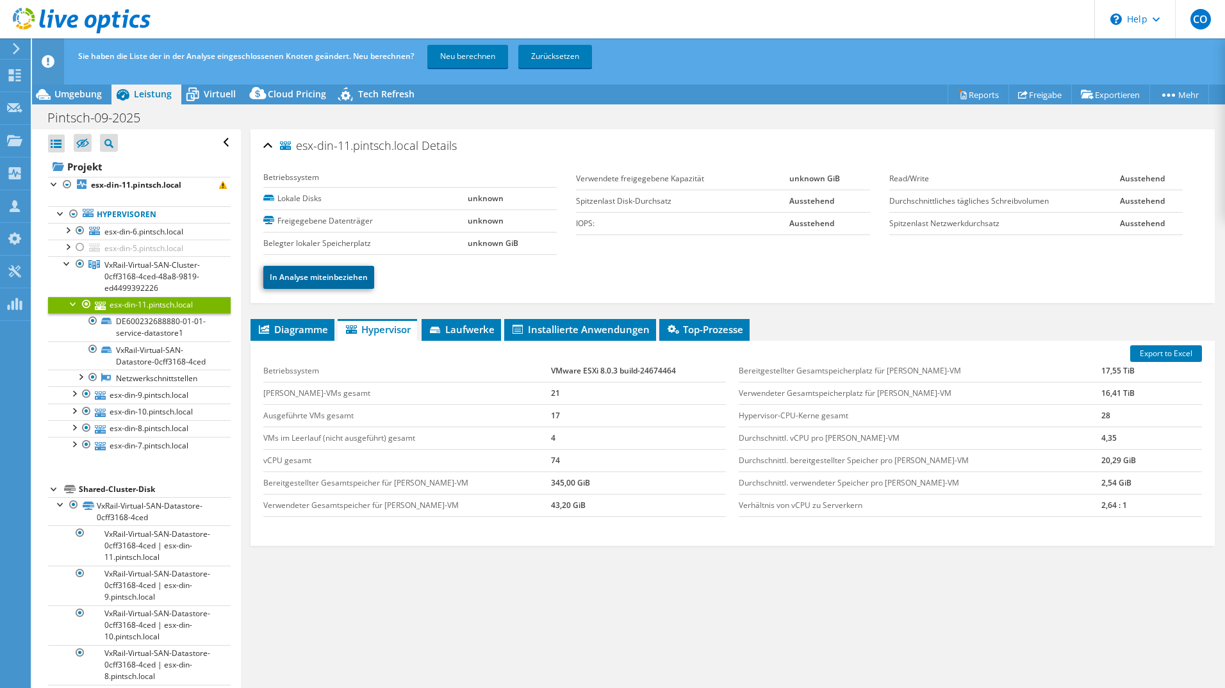
click at [333, 270] on link "In Analyse miteinbeziehen" at bounding box center [318, 277] width 111 height 23
click at [83, 229] on div at bounding box center [80, 230] width 13 height 15
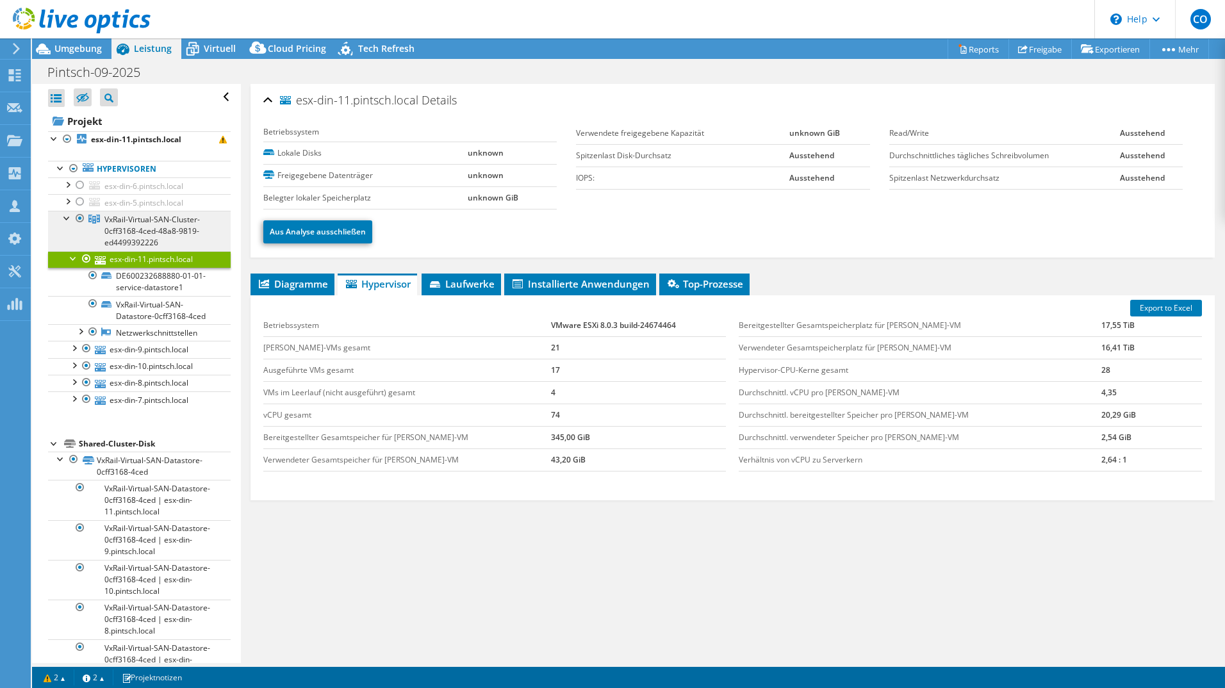
click at [152, 218] on span "VxRail-Virtual-SAN-Cluster-0cff3168-4ced-48a8-9819-ed4499392226" at bounding box center [151, 231] width 95 height 34
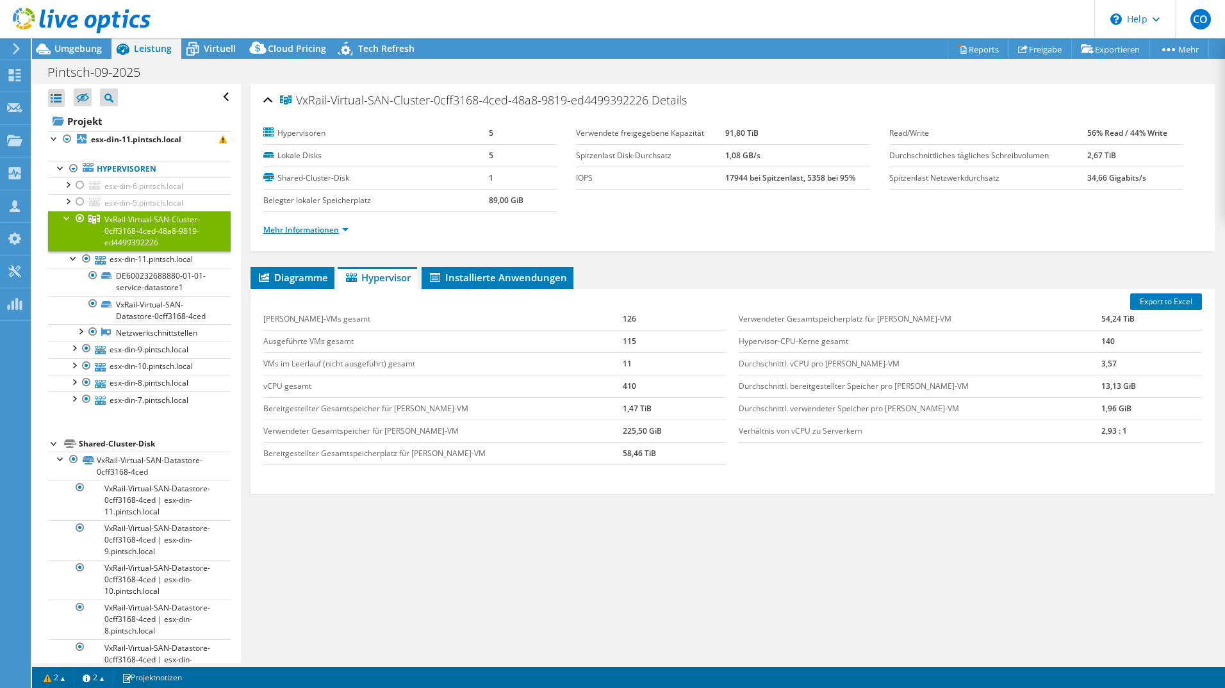
click at [319, 227] on link "Mehr Informationen" at bounding box center [305, 229] width 85 height 11
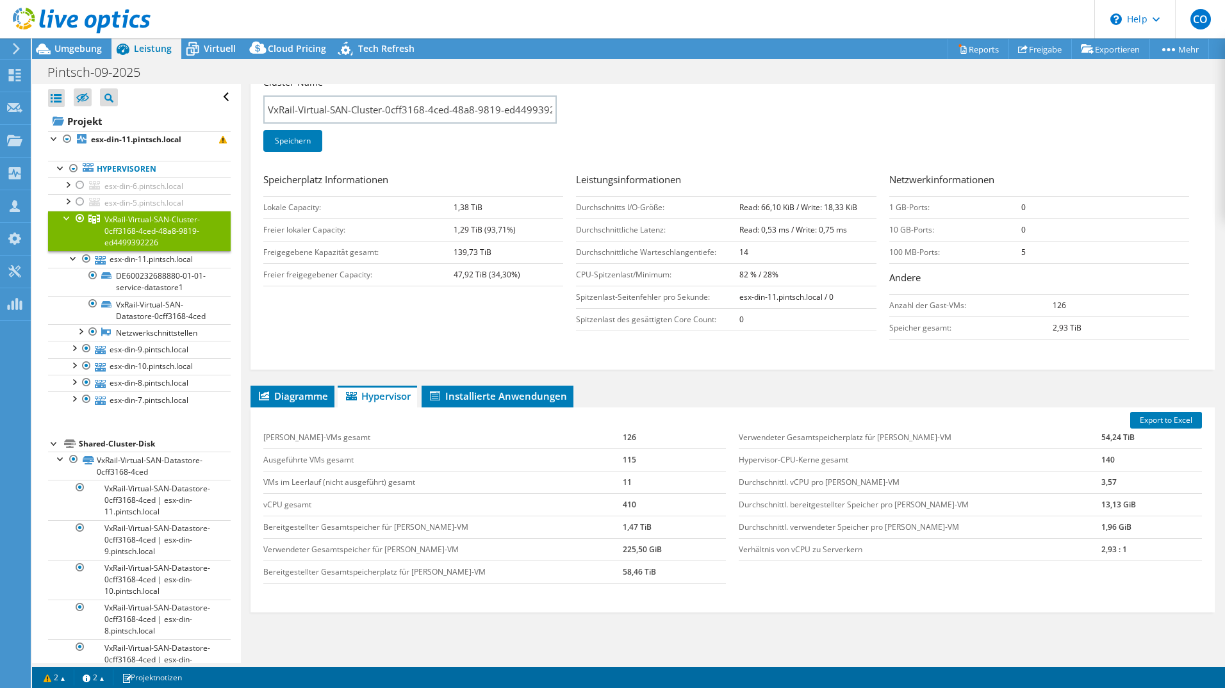
scroll to position [192, 0]
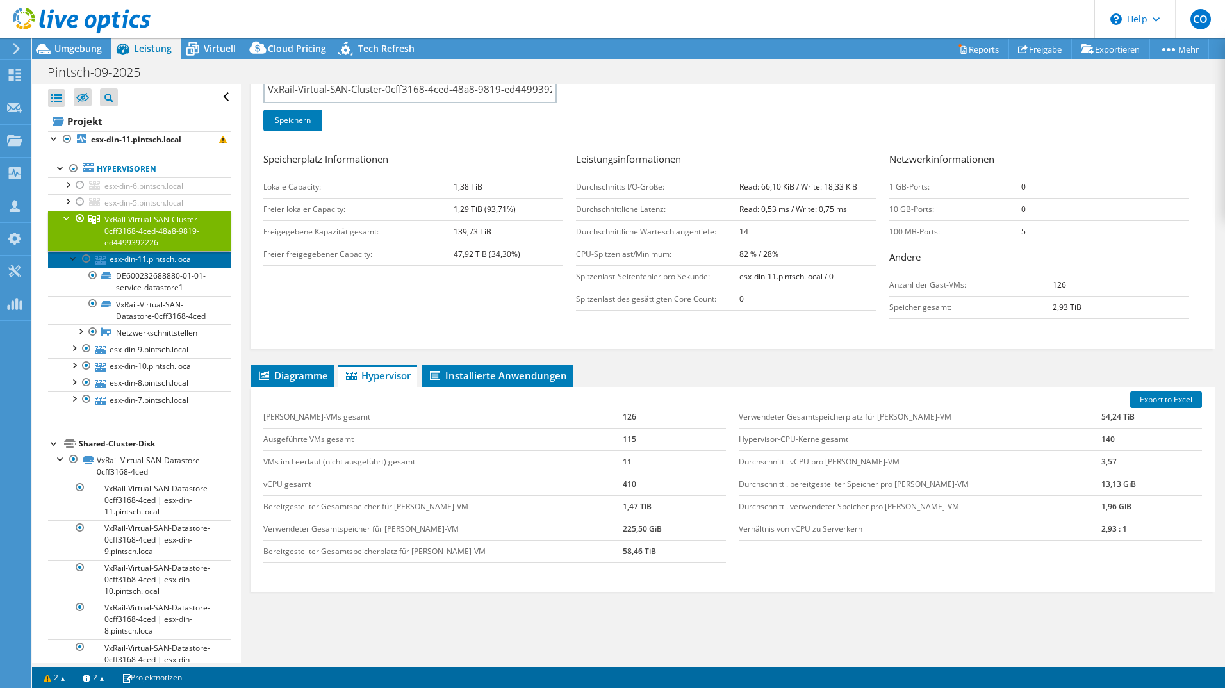
click at [133, 263] on link "esx-din-11.pintsch.local" at bounding box center [139, 259] width 183 height 17
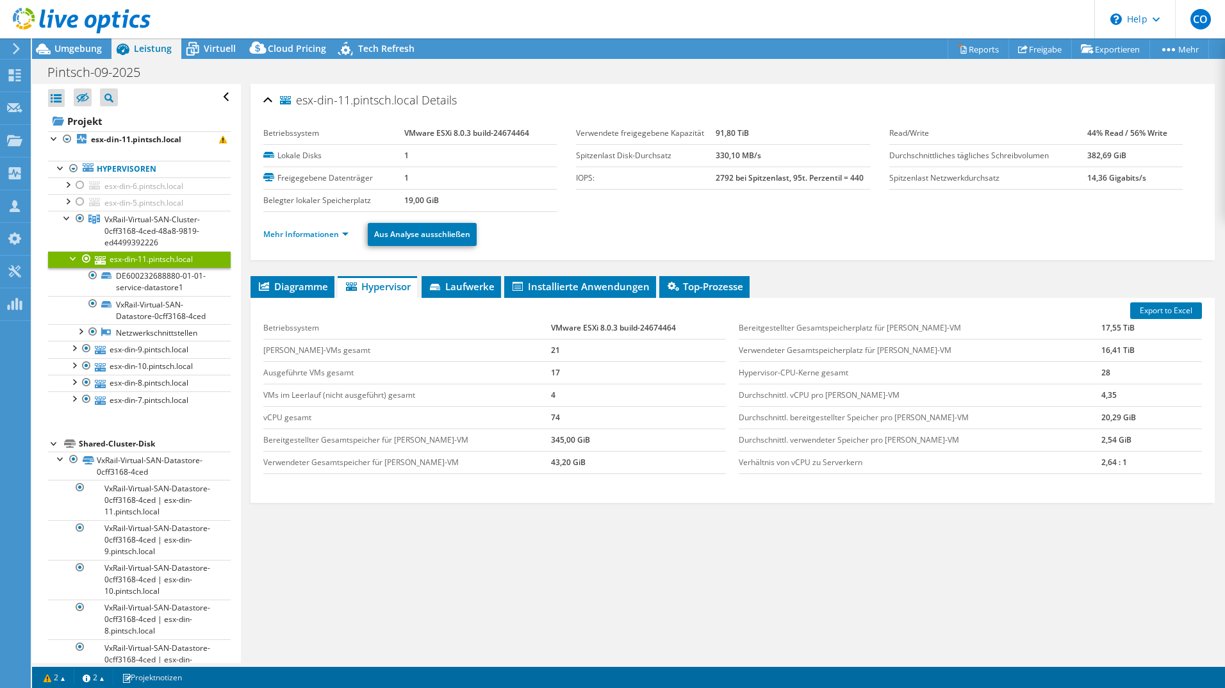
scroll to position [0, 0]
click at [319, 234] on link "Mehr Informationen" at bounding box center [305, 234] width 85 height 11
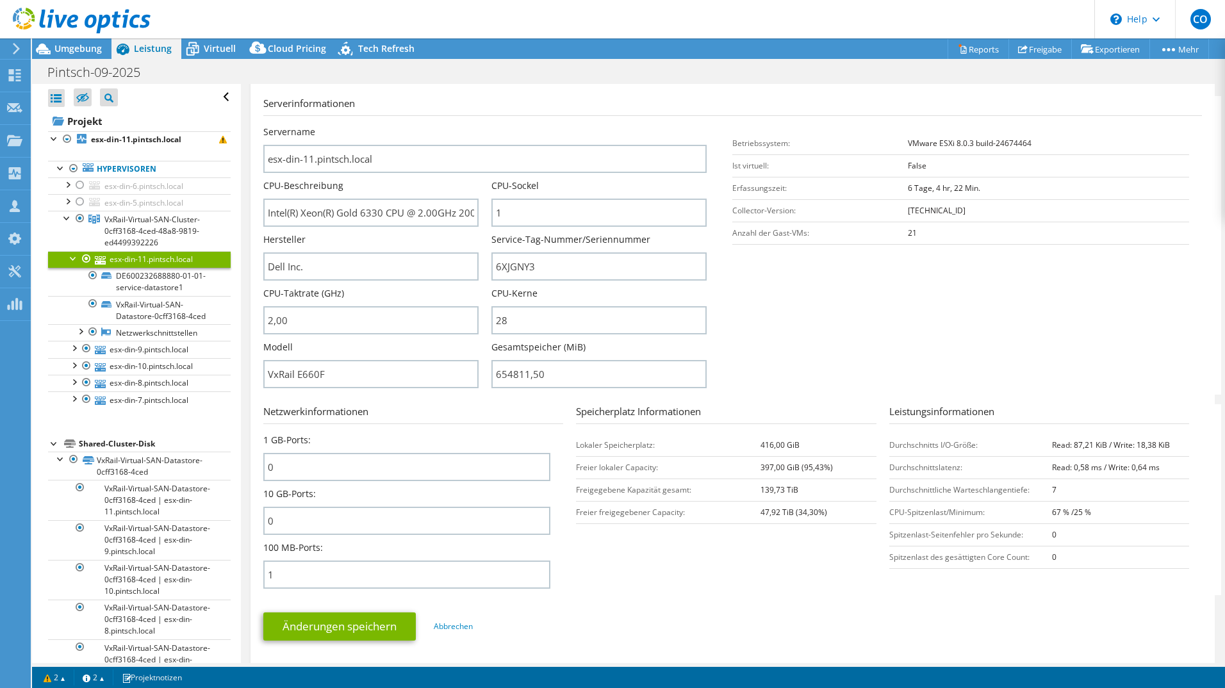
scroll to position [192, 0]
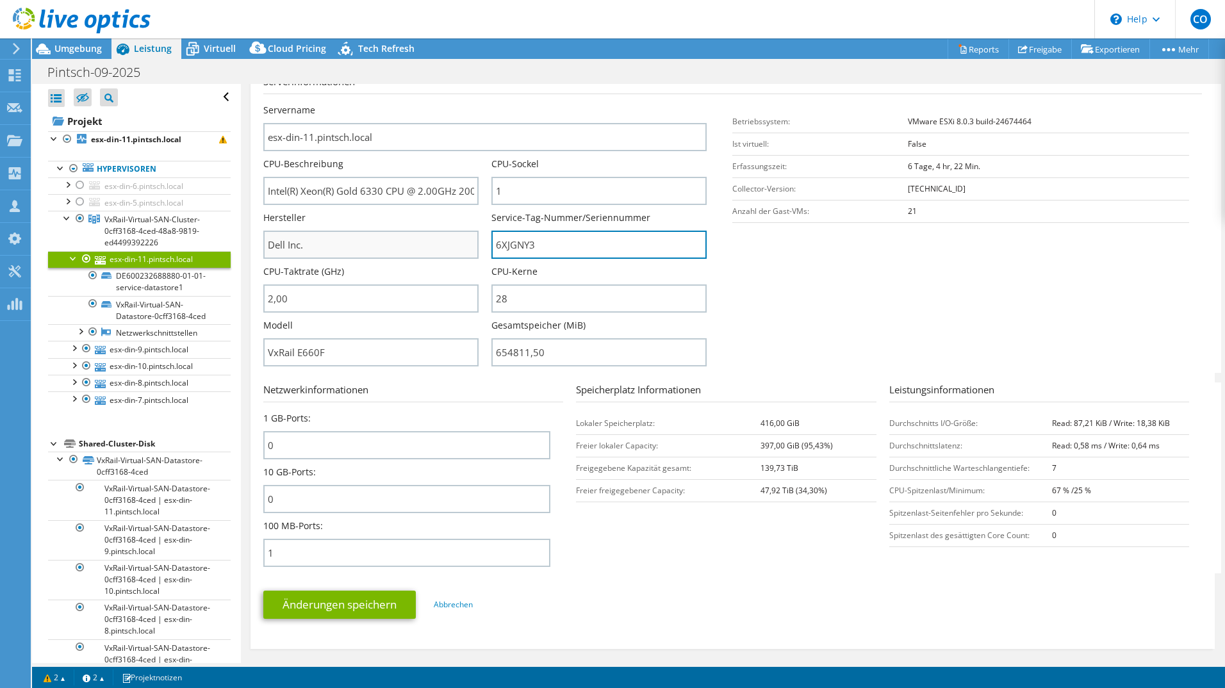
drag, startPoint x: 533, startPoint y: 244, endPoint x: 466, endPoint y: 252, distance: 67.1
click at [466, 104] on div "Servername esx-din-11.pintsch.local CPU-Beschreibung Intel(R) Xeon(R) Gold 6330…" at bounding box center [491, 104] width 457 height 0
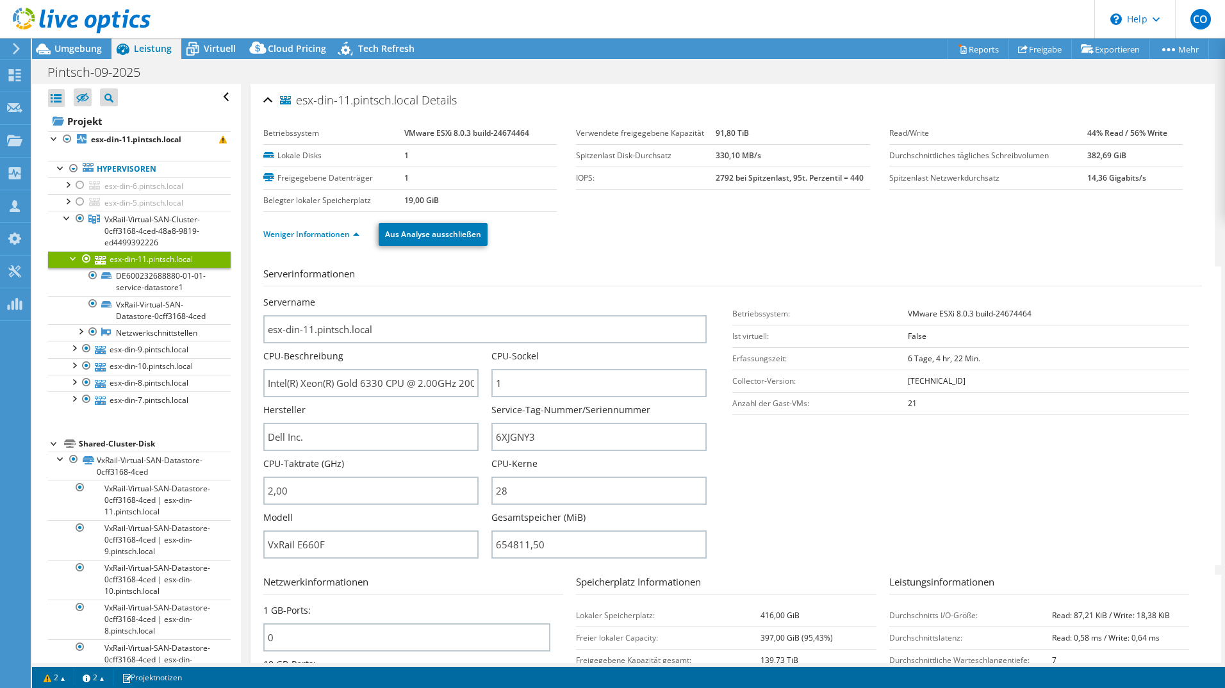
scroll to position [64, 0]
